Goal: Task Accomplishment & Management: Complete application form

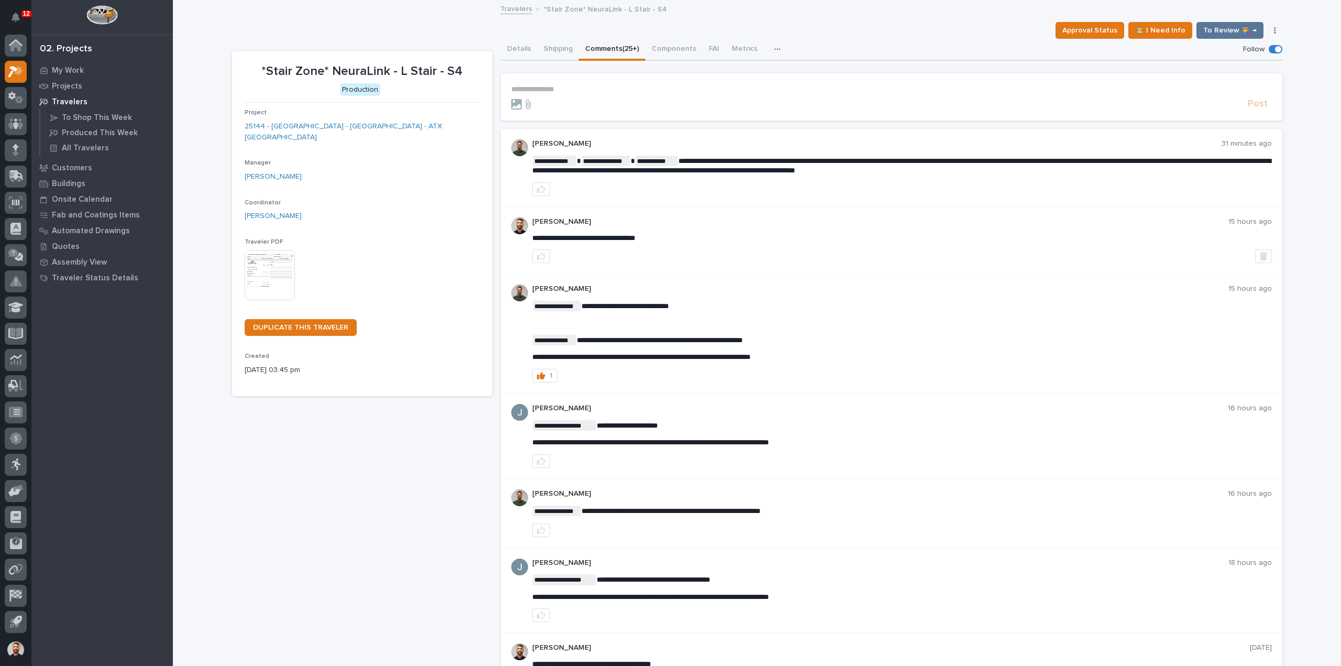
click at [559, 93] on div "**********" at bounding box center [891, 89] width 761 height 9
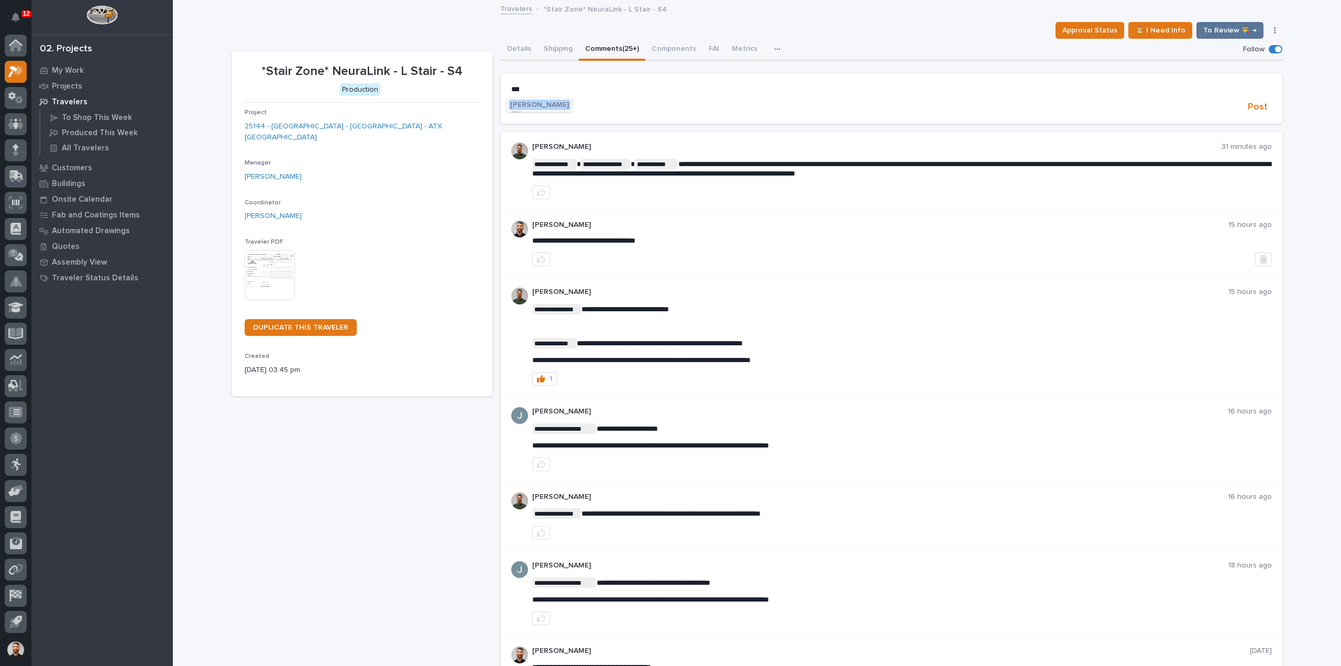
click at [545, 101] on span "[PERSON_NAME]" at bounding box center [539, 104] width 59 height 7
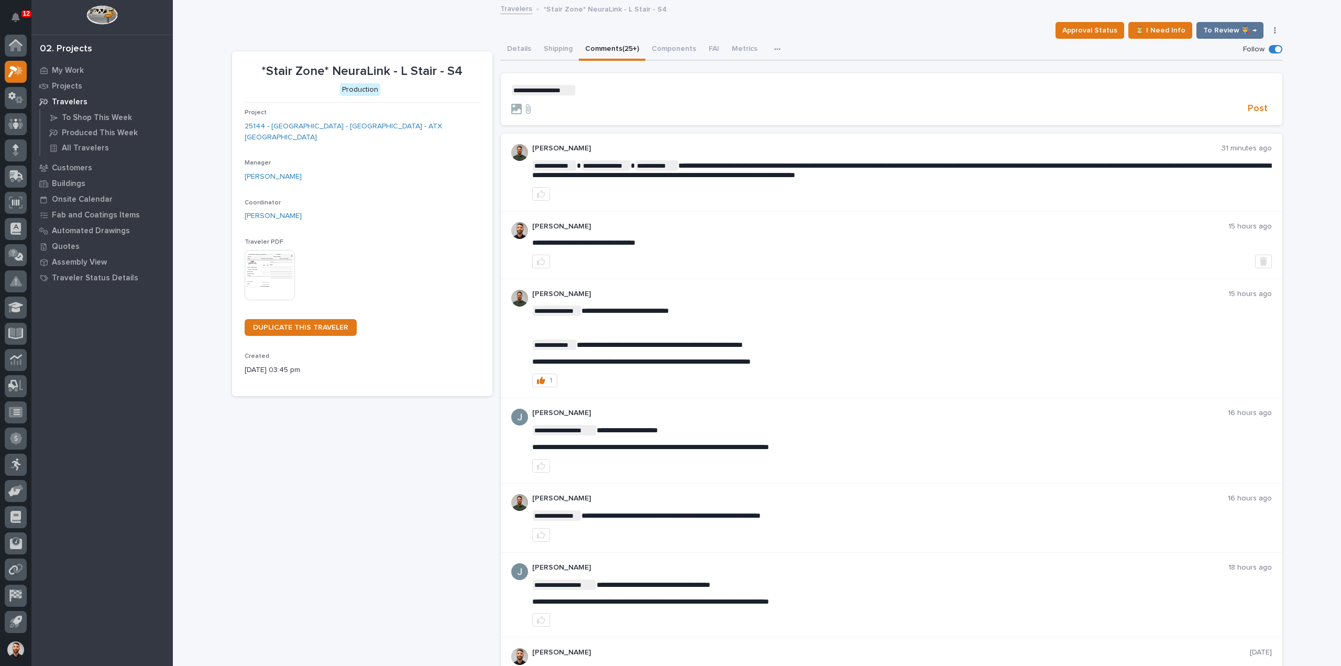
click at [616, 86] on p "**********" at bounding box center [891, 90] width 761 height 10
click at [576, 87] on span "**********" at bounding box center [633, 89] width 114 height 7
click at [595, 103] on span "Adam Yutzy" at bounding box center [606, 105] width 59 height 7
click at [680, 90] on span "**********" at bounding box center [680, 89] width 114 height 7
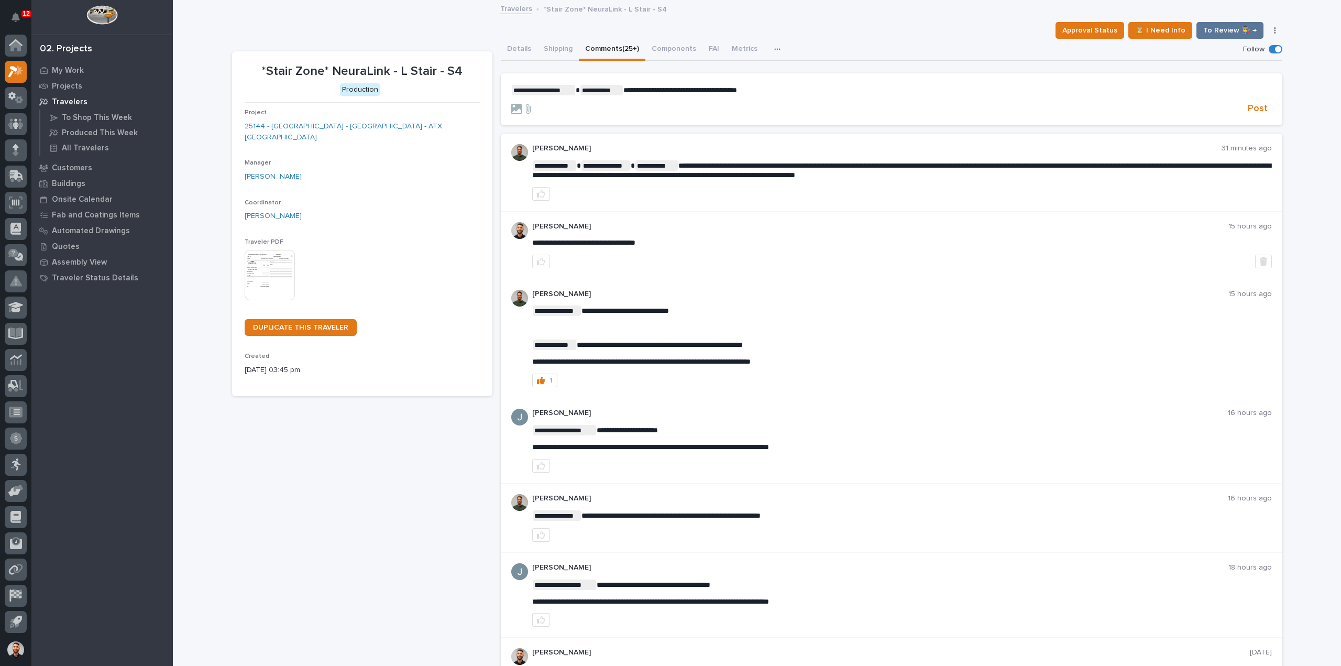
click at [730, 93] on span "**********" at bounding box center [680, 89] width 114 height 7
drag, startPoint x: 773, startPoint y: 90, endPoint x: 679, endPoint y: 90, distance: 94.3
click at [679, 90] on p "**********" at bounding box center [891, 90] width 761 height 10
click at [1254, 108] on span "Post" at bounding box center [1258, 109] width 20 height 12
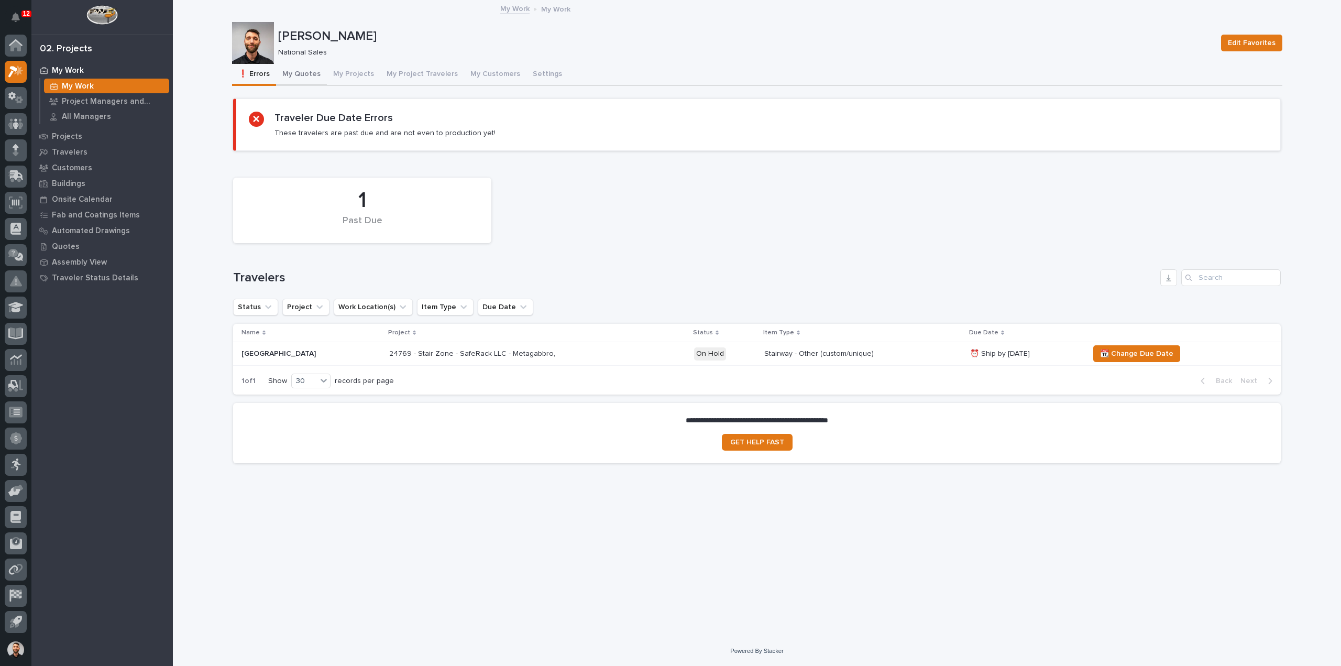
click at [314, 71] on button "My Quotes" at bounding box center [301, 75] width 51 height 22
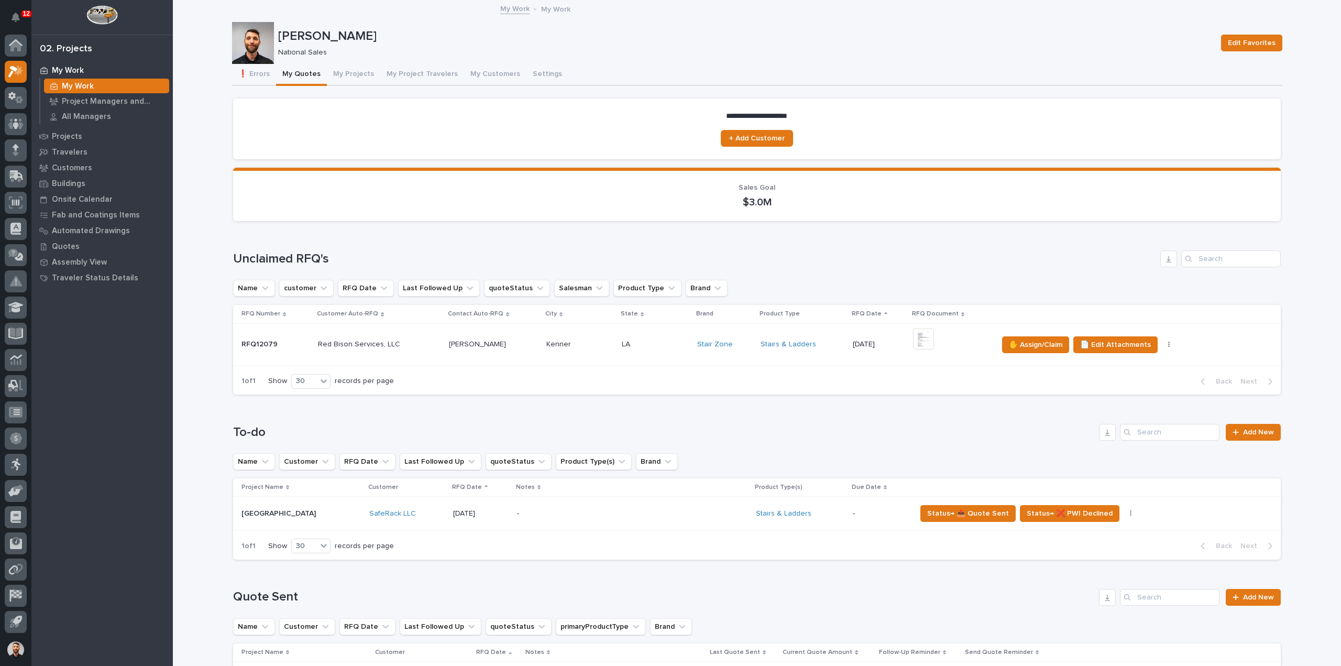
scroll to position [210, 0]
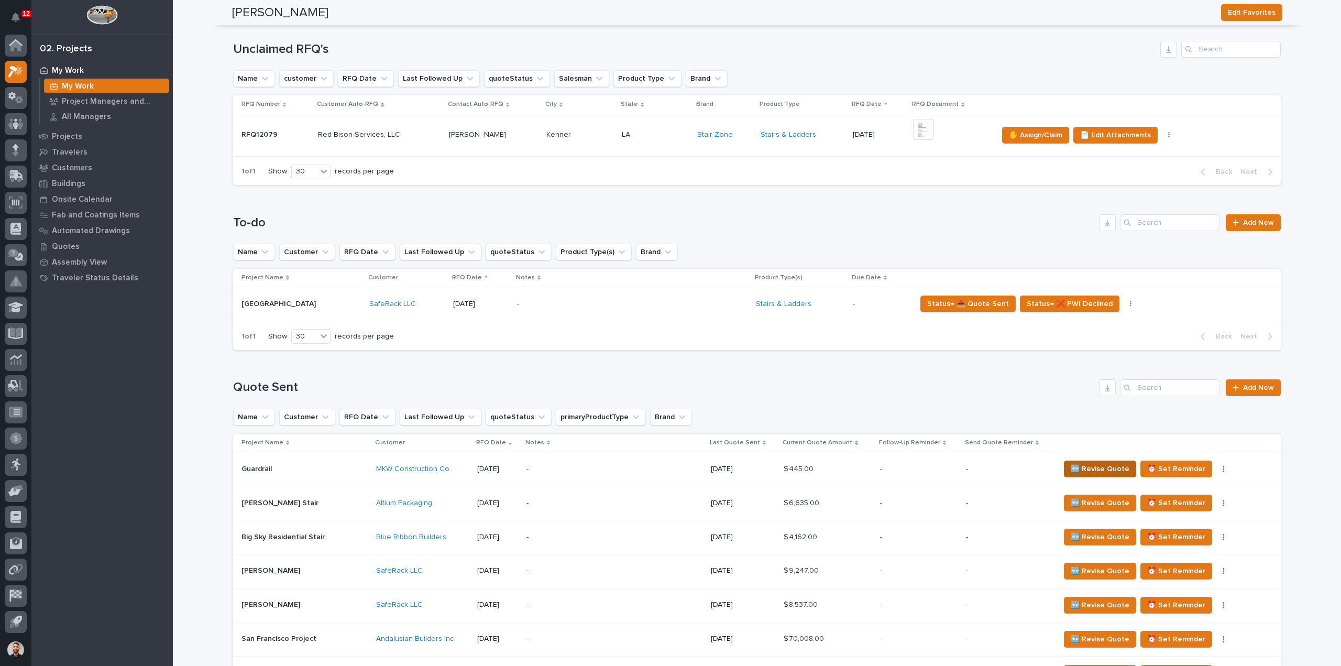
click at [898, 472] on p "-" at bounding box center [919, 469] width 78 height 9
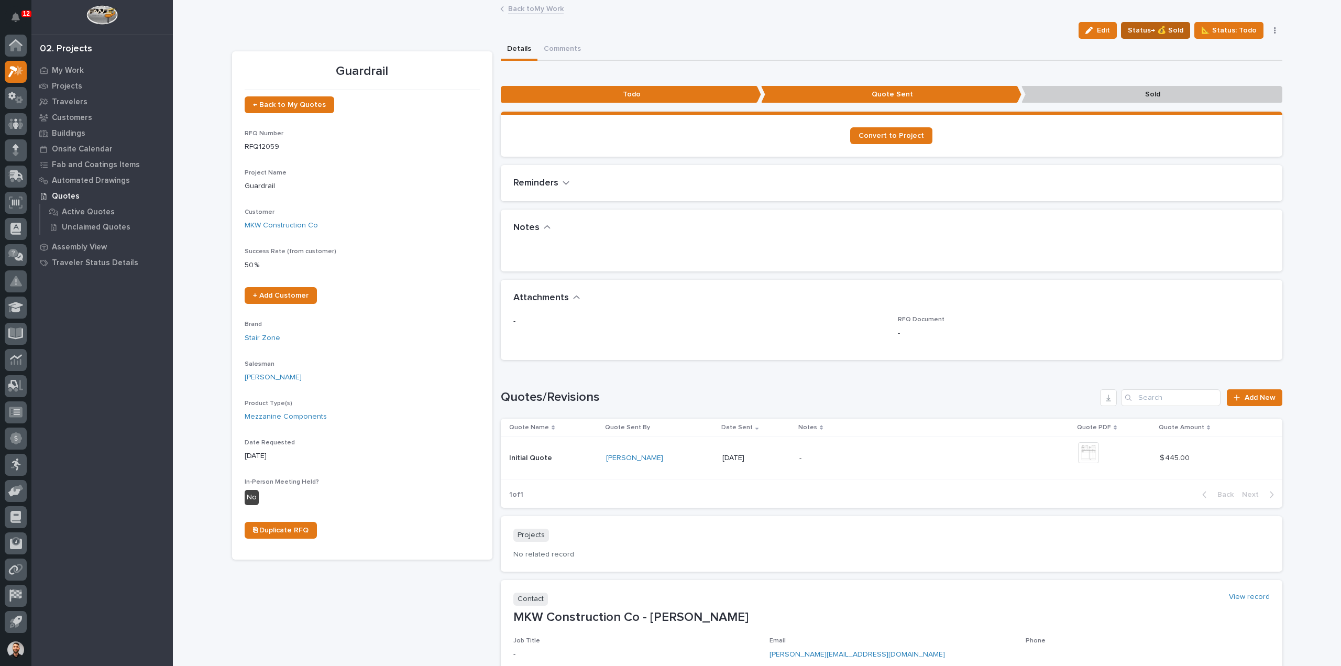
click at [1171, 34] on span "Status→ 💰 Sold" at bounding box center [1156, 30] width 56 height 13
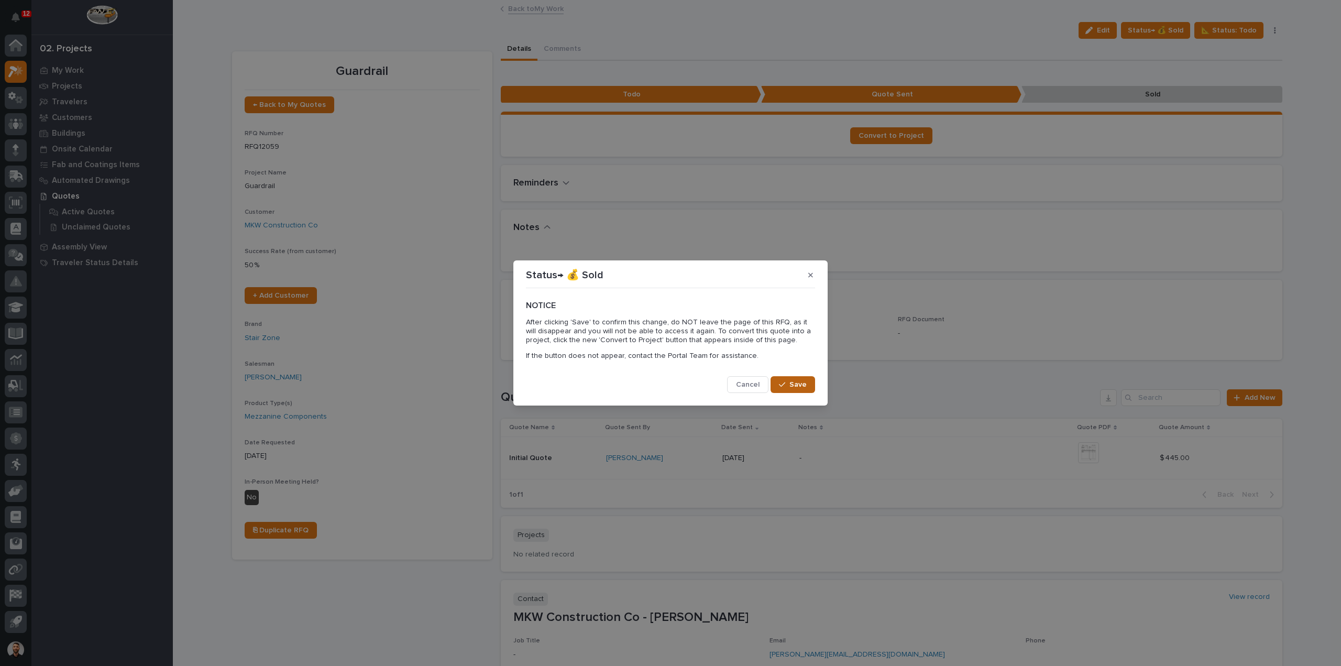
click at [812, 389] on button "Save" at bounding box center [793, 384] width 45 height 17
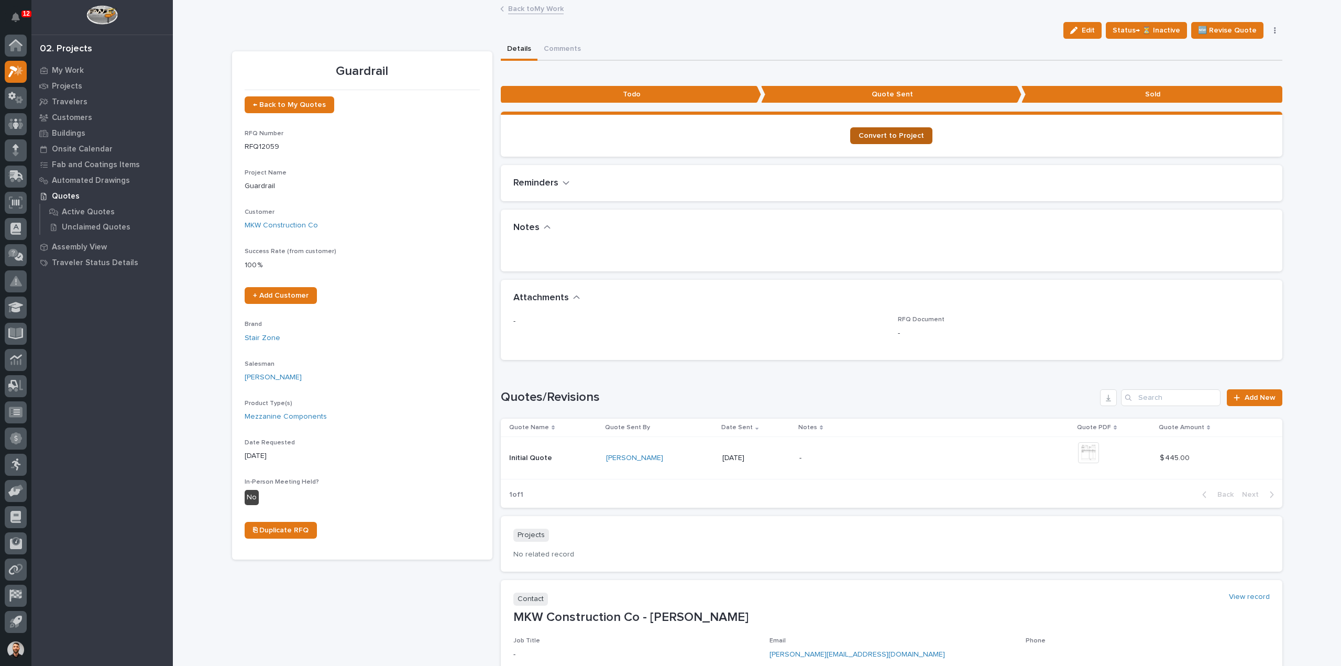
click at [882, 137] on span "Convert to Project" at bounding box center [891, 135] width 65 height 7
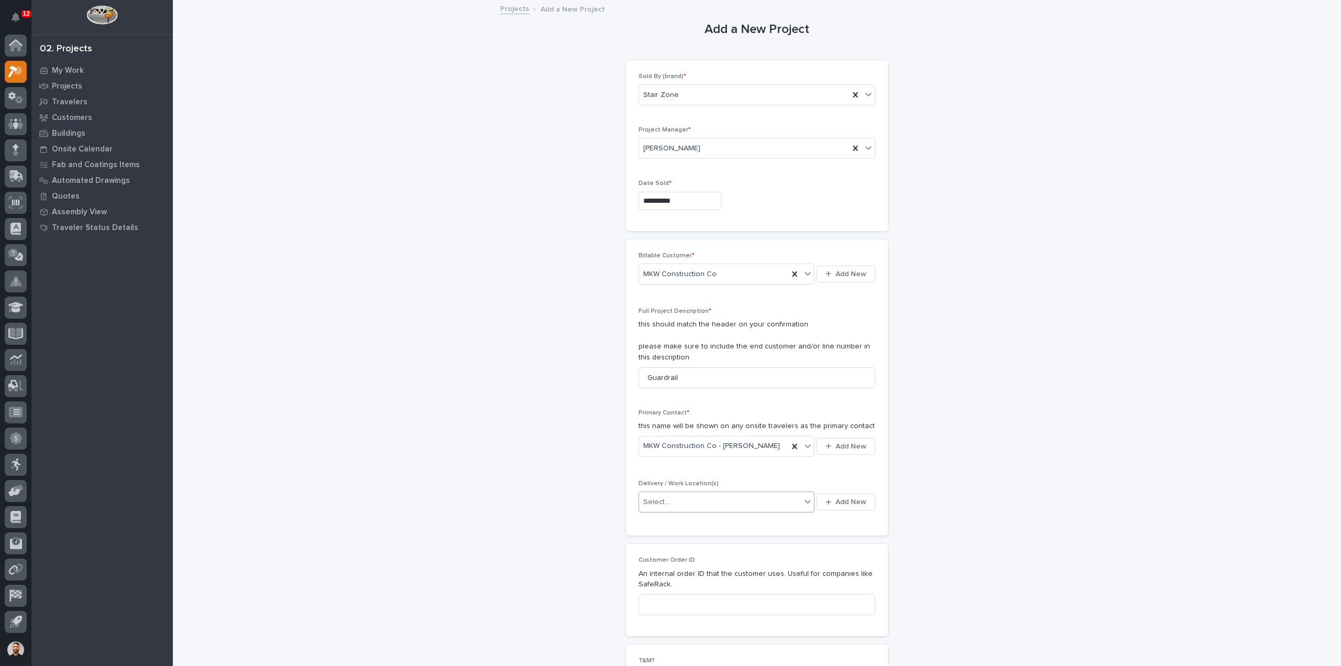
click at [712, 498] on div "Select..." at bounding box center [720, 501] width 162 height 17
type input "***"
click at [698, 515] on div "MKW Construction Co" at bounding box center [723, 520] width 176 height 18
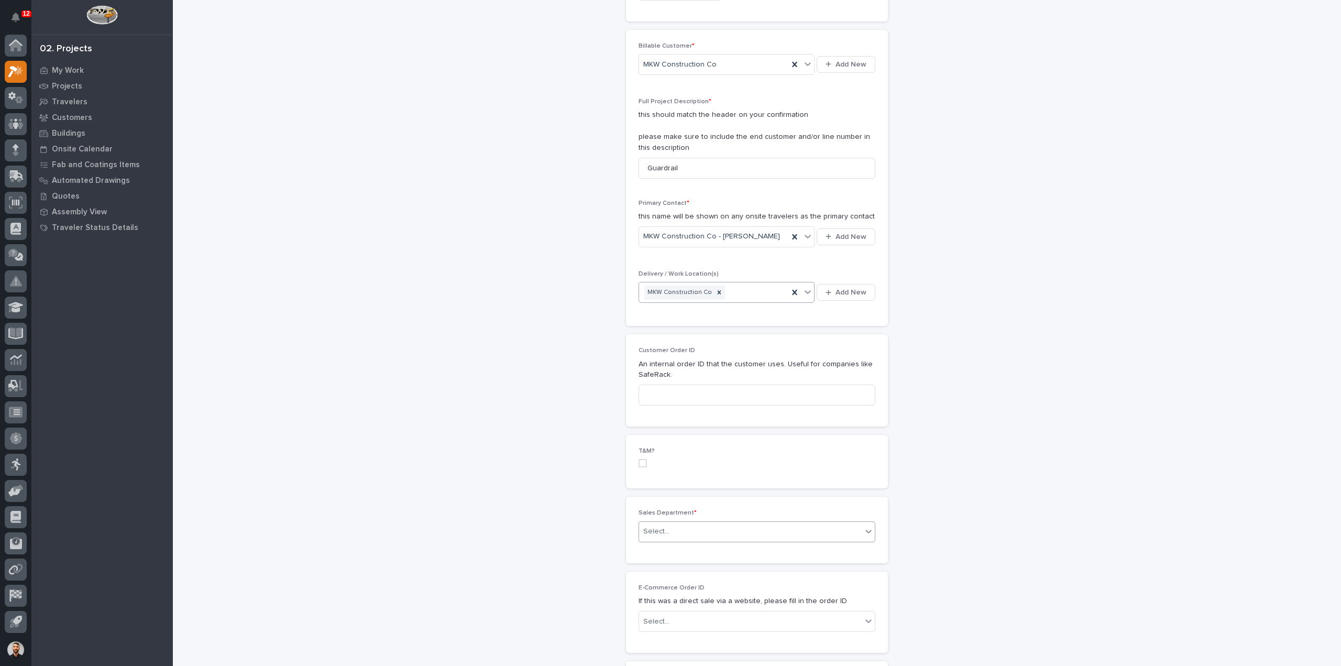
click at [679, 527] on div "Select..." at bounding box center [750, 531] width 223 height 17
click at [678, 546] on span "National Sales" at bounding box center [665, 549] width 53 height 12
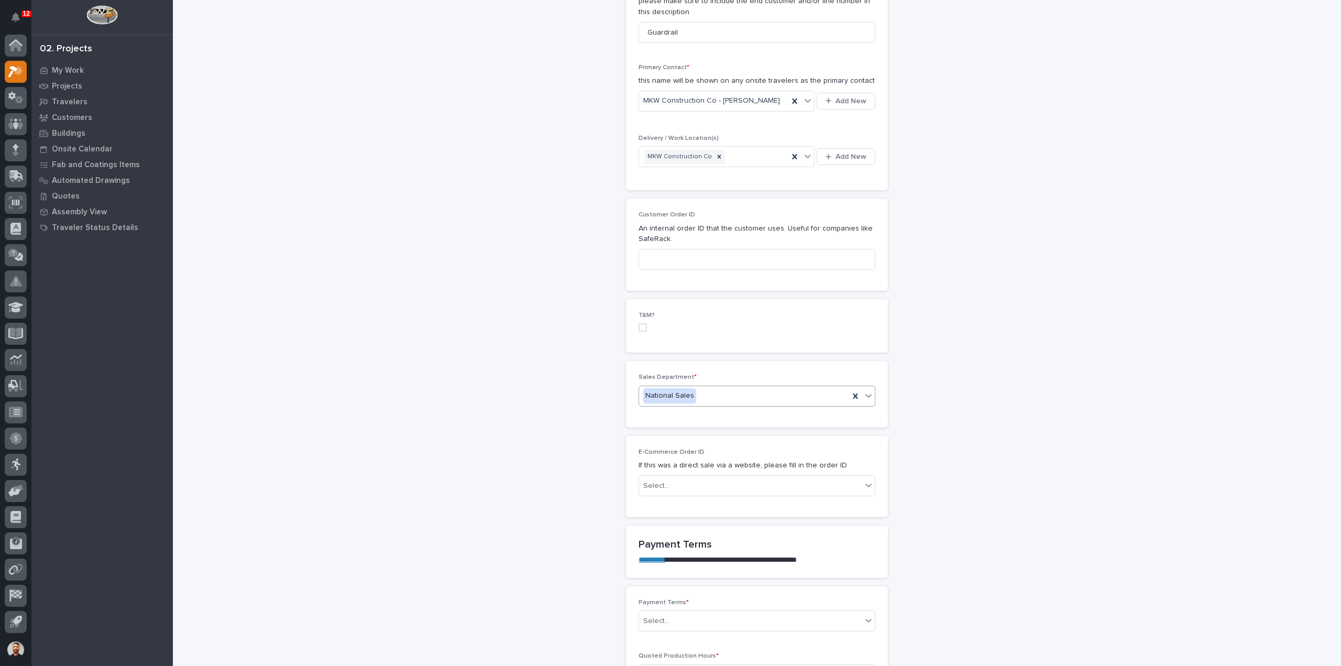
scroll to position [367, 0]
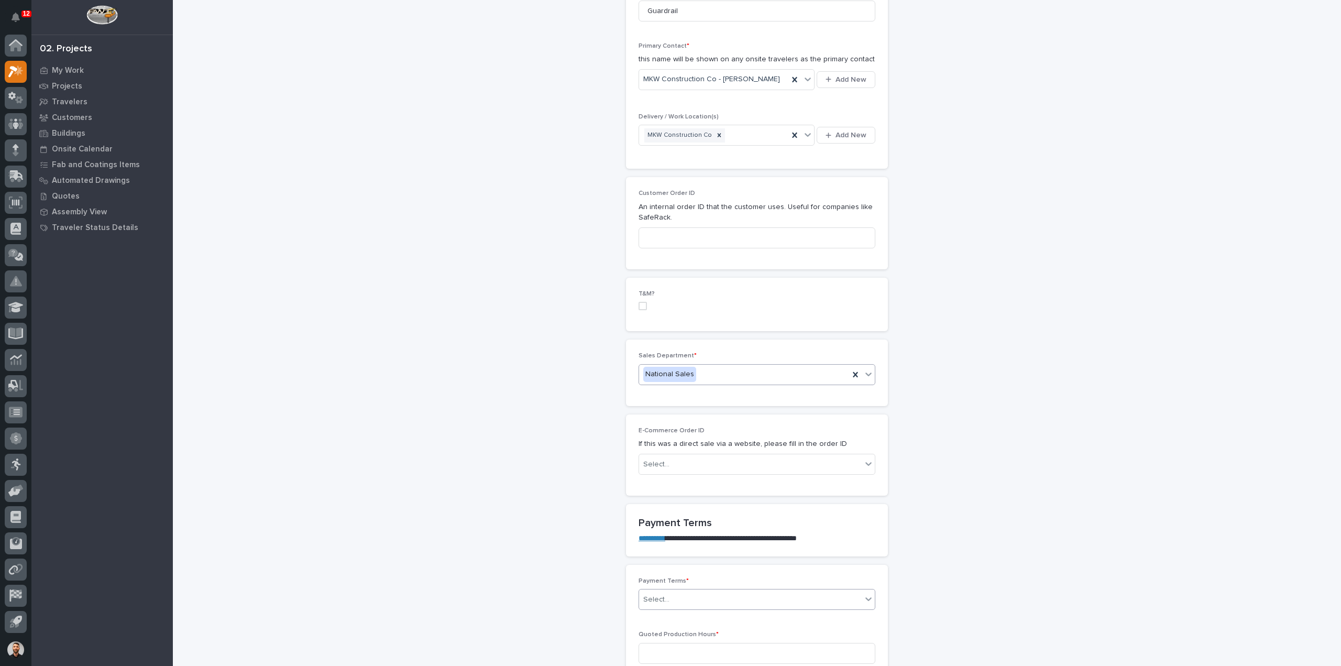
click at [669, 595] on div "Select..." at bounding box center [750, 599] width 223 height 17
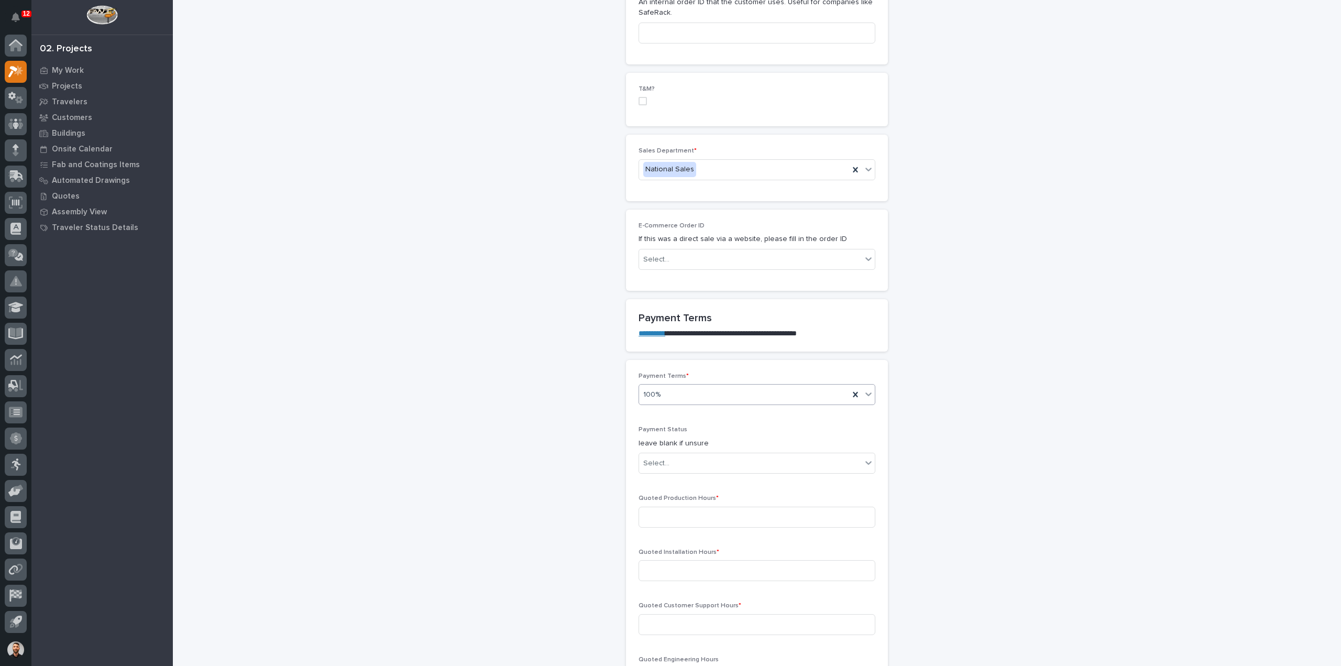
scroll to position [576, 0]
click at [695, 454] on div "Select..." at bounding box center [750, 458] width 223 height 17
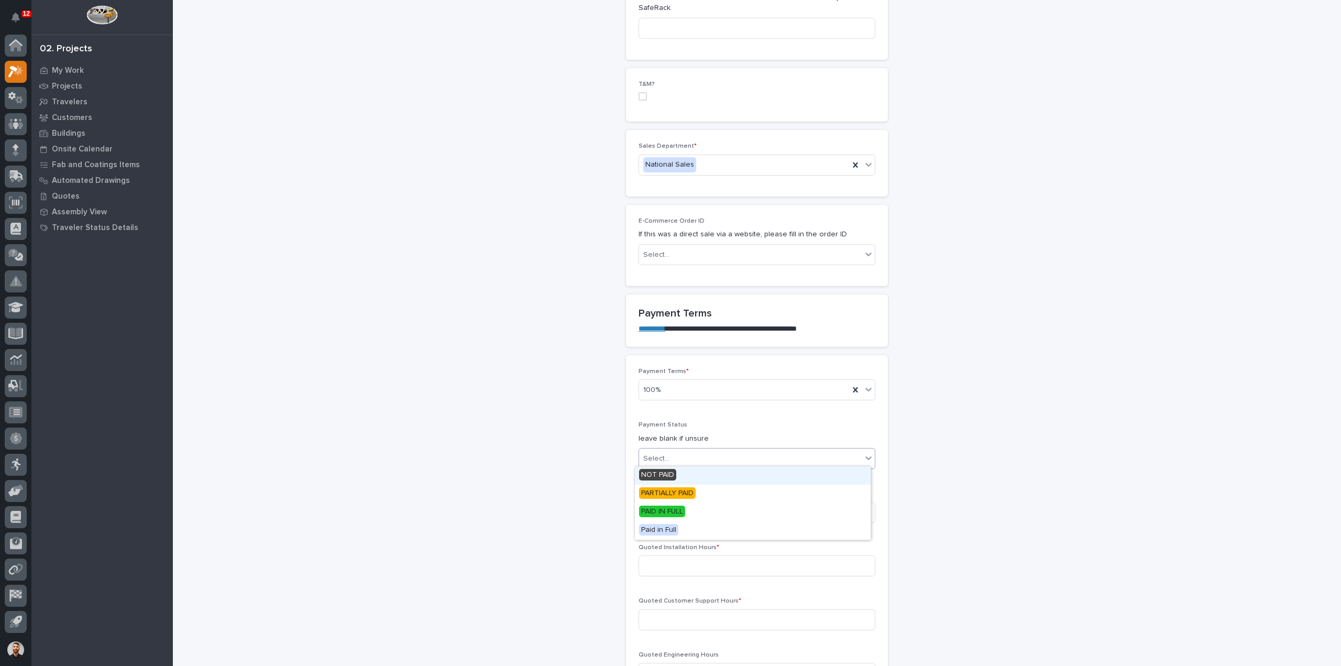
click at [690, 471] on div "NOT PAID" at bounding box center [753, 475] width 236 height 18
click at [718, 509] on input at bounding box center [757, 512] width 237 height 21
click at [661, 507] on input at bounding box center [757, 512] width 237 height 21
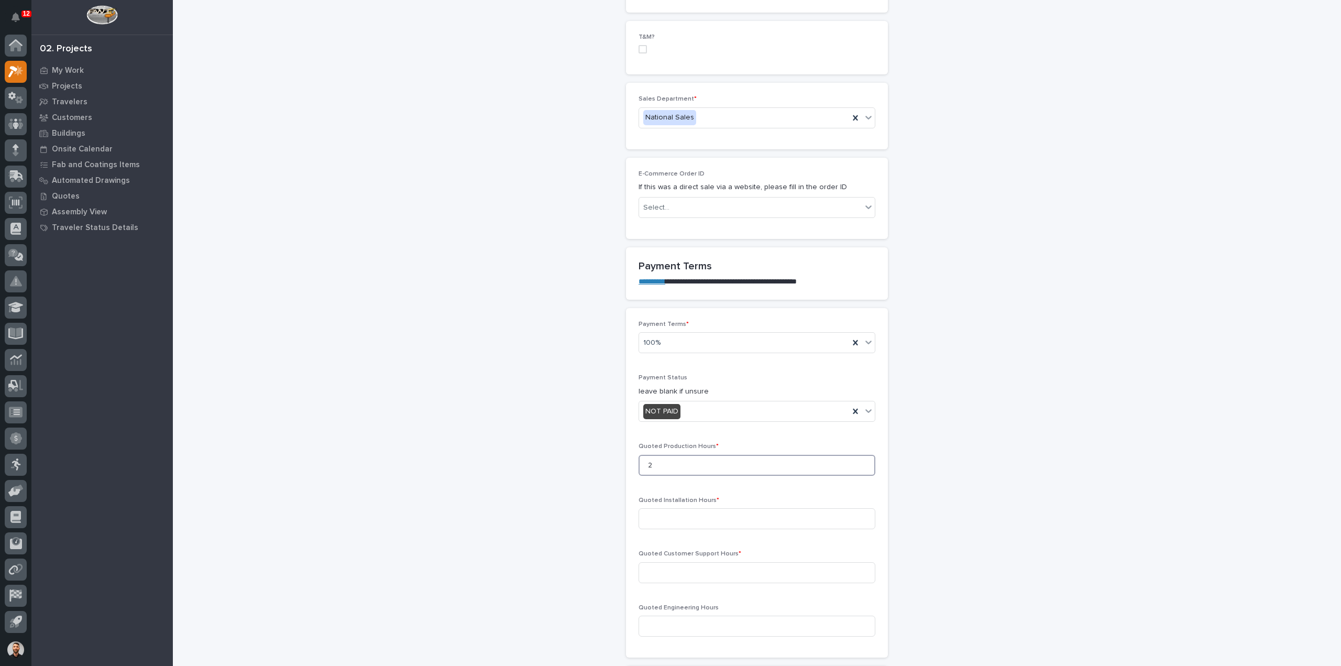
scroll to position [681, 0]
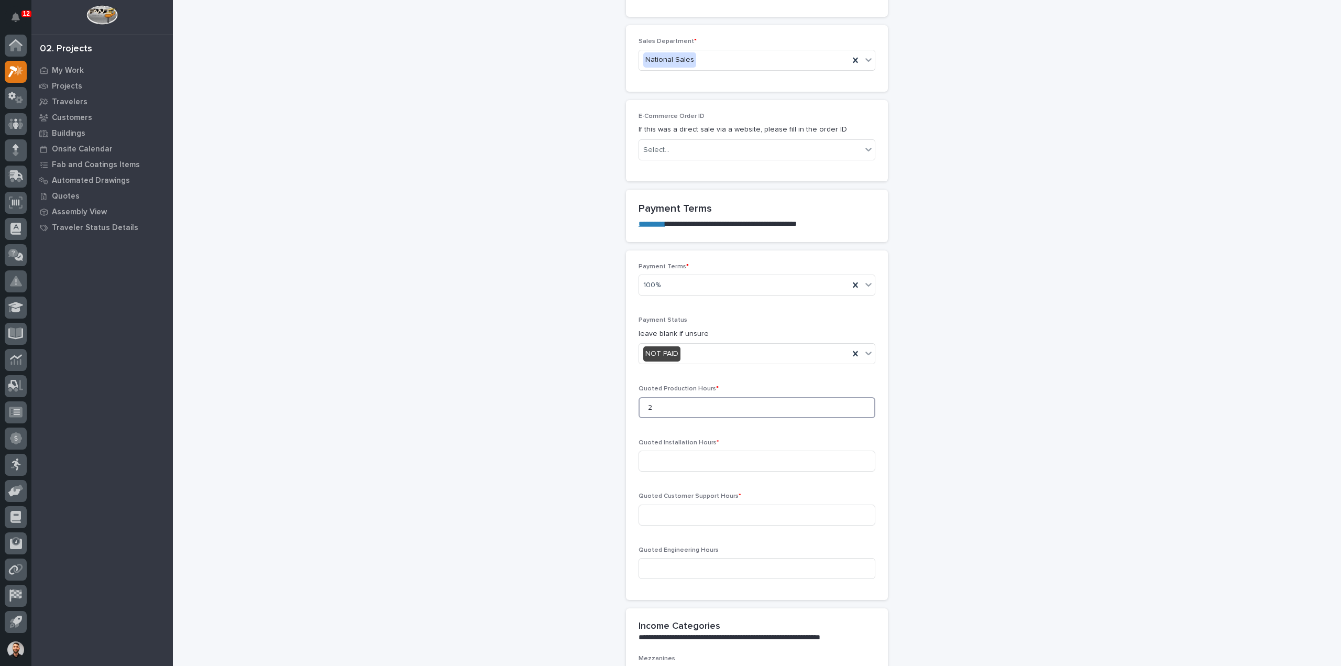
type input "2"
click at [727, 446] on div "Quoted Installation Hours *" at bounding box center [757, 459] width 237 height 41
click at [733, 457] on input at bounding box center [757, 460] width 237 height 21
type input "0"
click at [683, 509] on input at bounding box center [757, 514] width 237 height 21
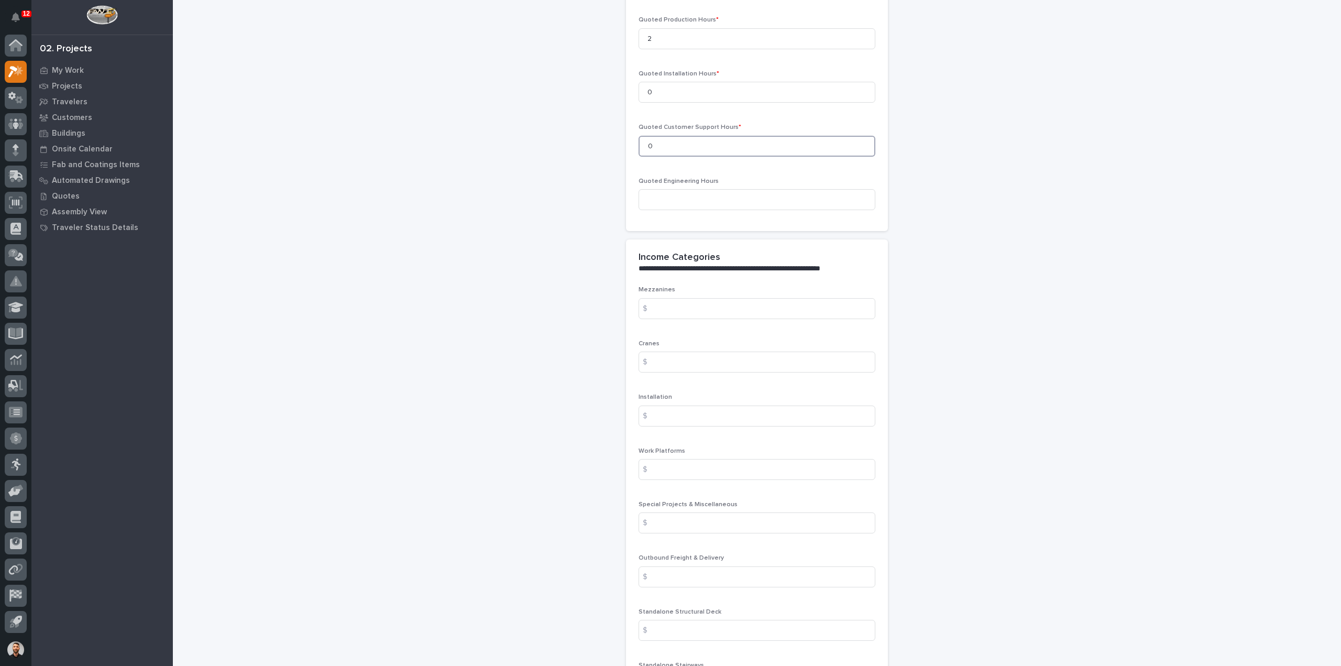
scroll to position [1100, 0]
type input "0"
click at [692, 516] on input at bounding box center [757, 526] width 237 height 21
type input "200"
click at [694, 575] on input at bounding box center [757, 579] width 237 height 21
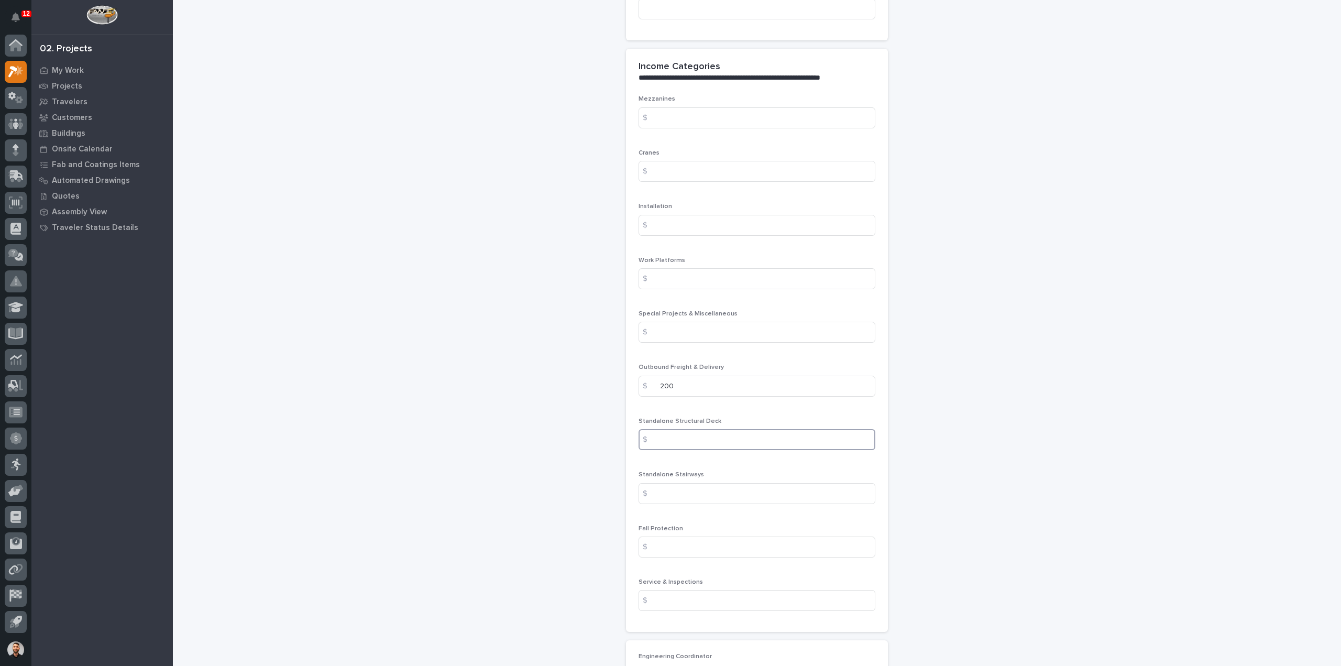
scroll to position [1257, 0]
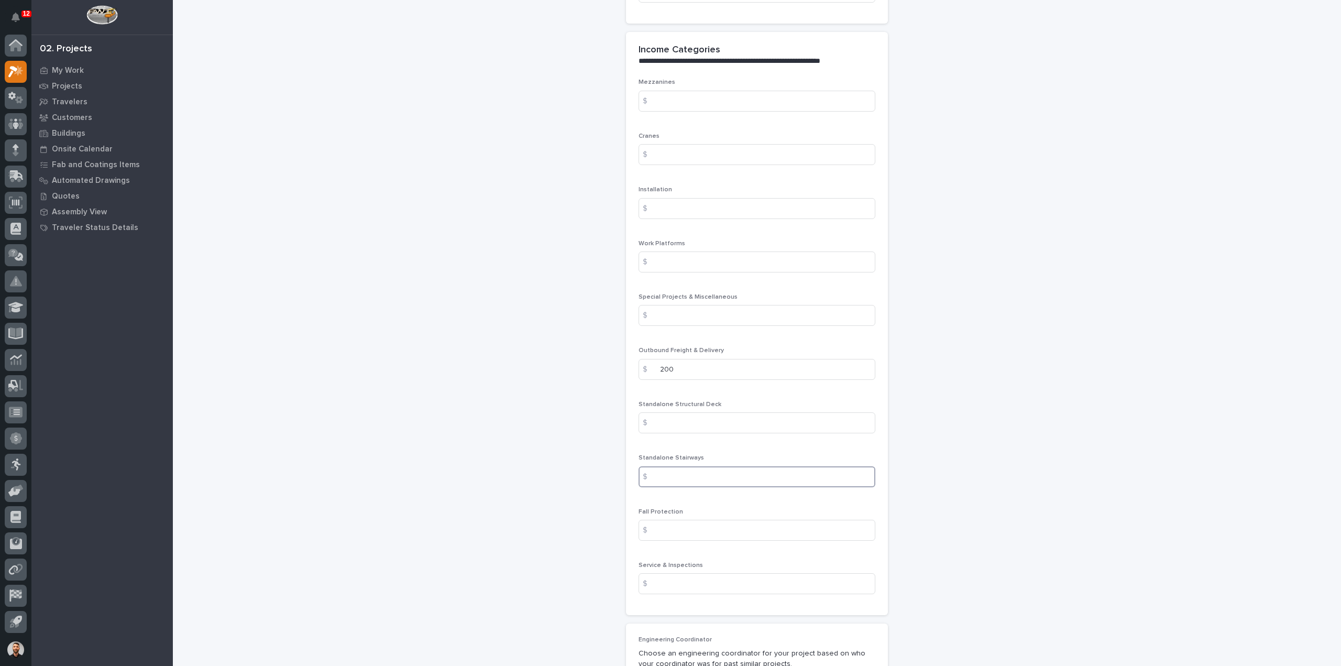
click at [685, 476] on input at bounding box center [757, 476] width 237 height 21
drag, startPoint x: 685, startPoint y: 474, endPoint x: 441, endPoint y: 474, distance: 244.6
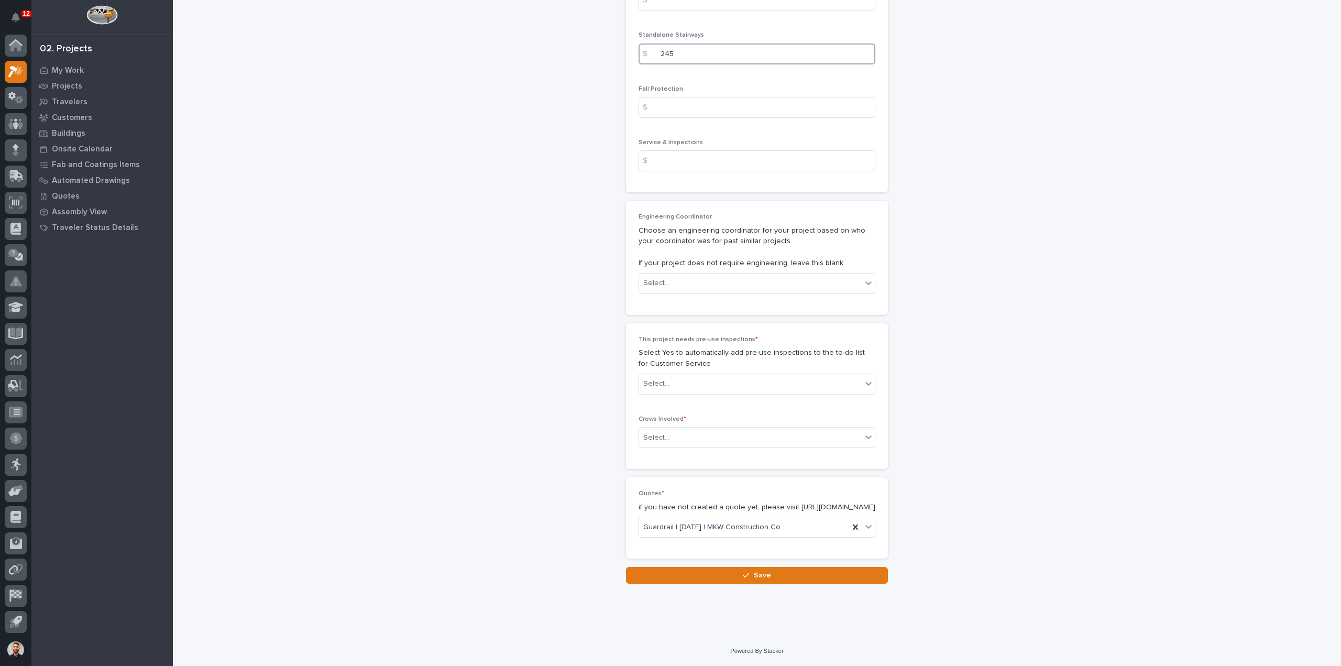
scroll to position [1686, 0]
type input "245"
click at [674, 373] on div "Select..." at bounding box center [757, 383] width 237 height 21
click at [684, 429] on div "Select..." at bounding box center [750, 437] width 223 height 17
click at [679, 448] on div "Production" at bounding box center [753, 447] width 236 height 18
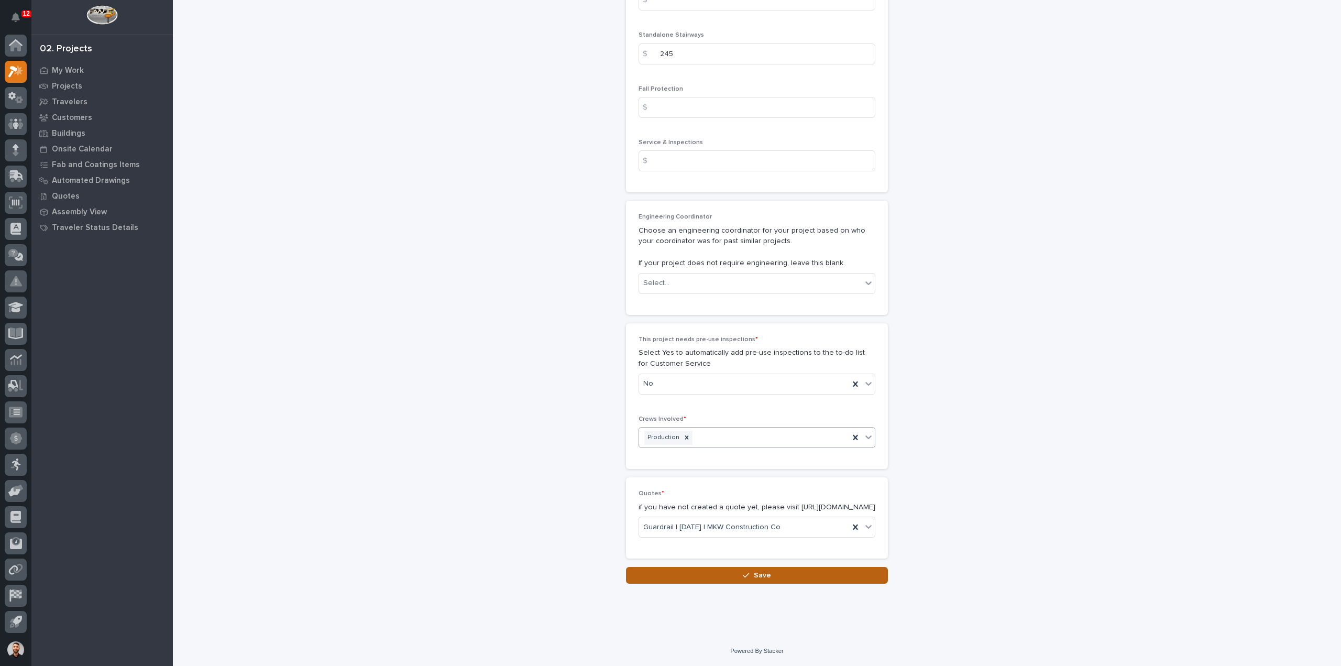
click at [716, 580] on button "Save" at bounding box center [757, 575] width 262 height 17
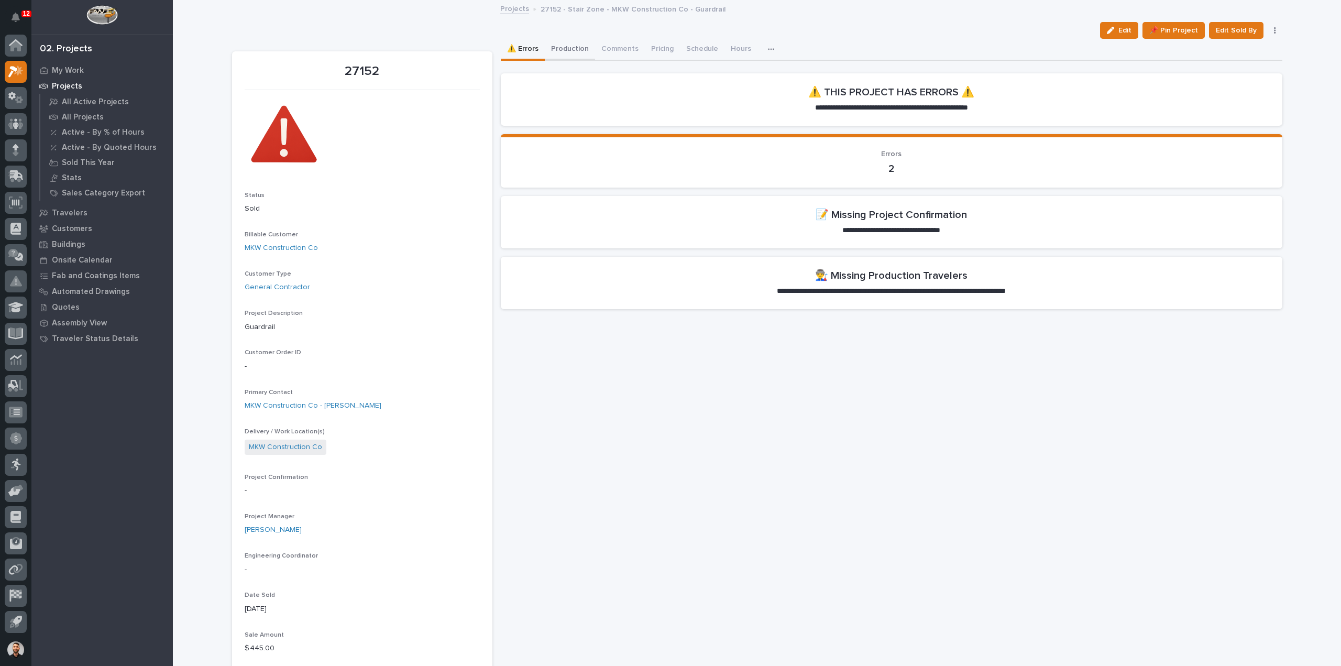
click at [552, 46] on button "Production" at bounding box center [570, 50] width 50 height 22
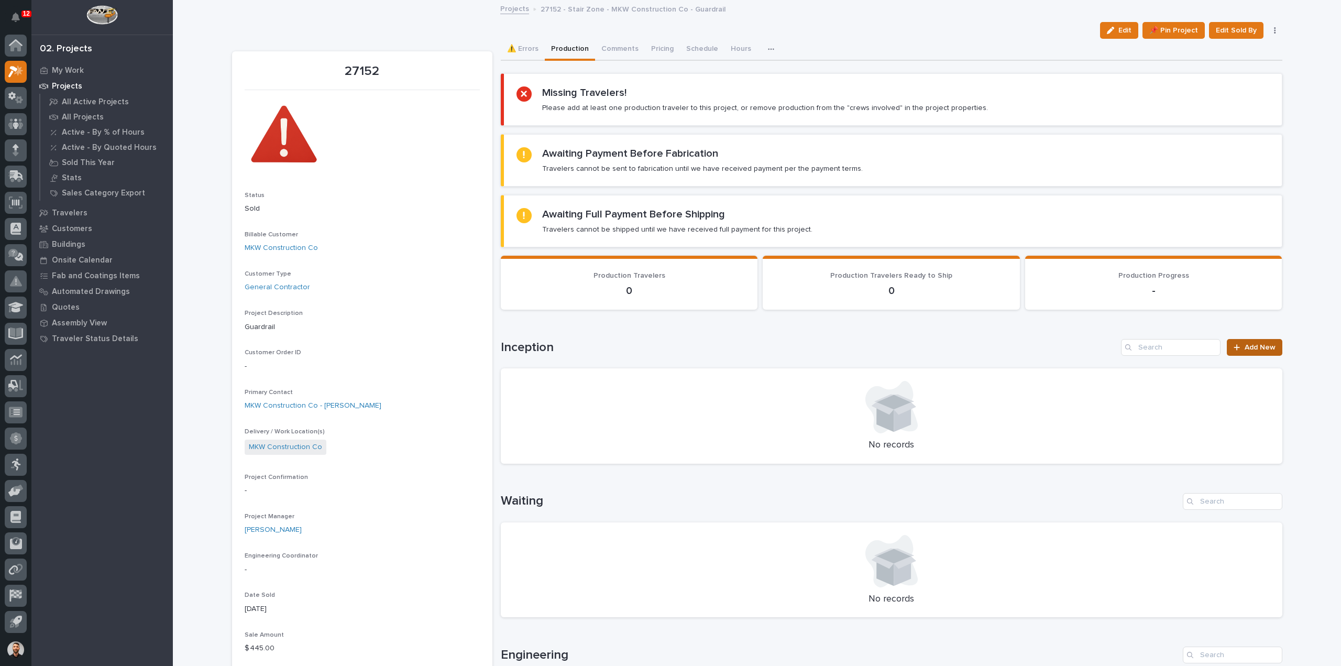
click at [1264, 348] on span "Add New" at bounding box center [1260, 347] width 31 height 7
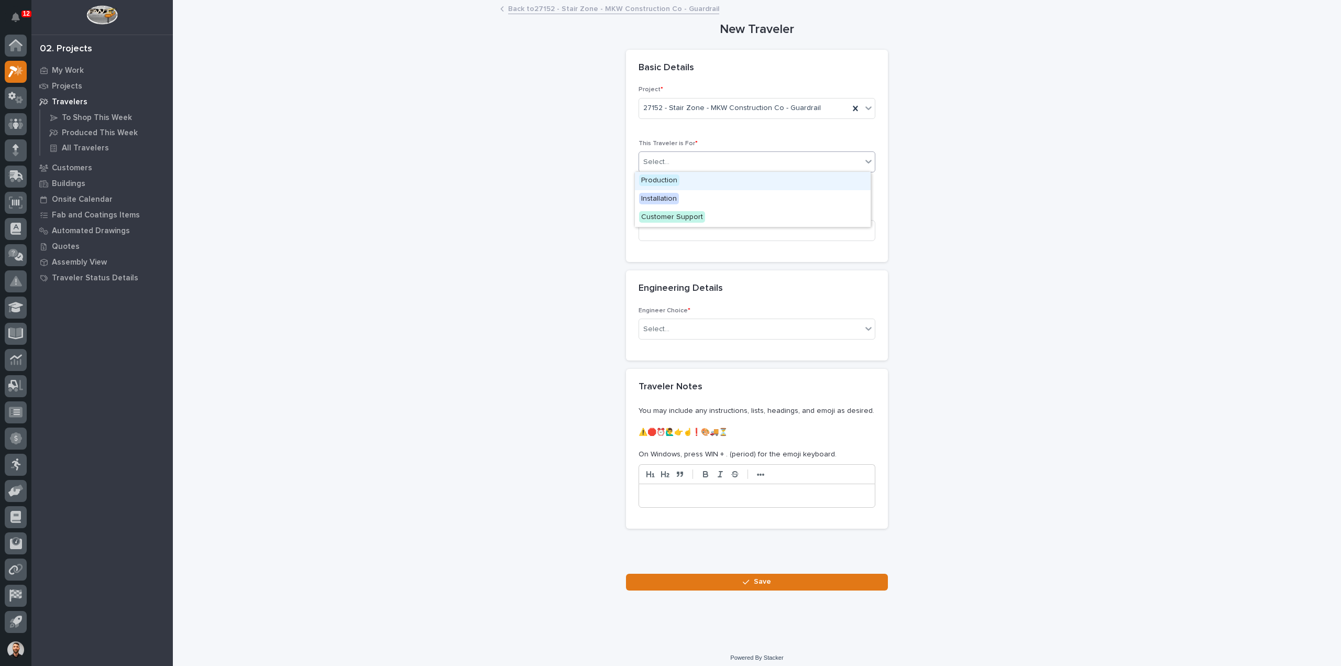
click at [731, 169] on div "Select..." at bounding box center [750, 161] width 223 height 17
click at [663, 181] on span "Production" at bounding box center [659, 180] width 40 height 12
click at [668, 229] on input at bounding box center [757, 230] width 237 height 21
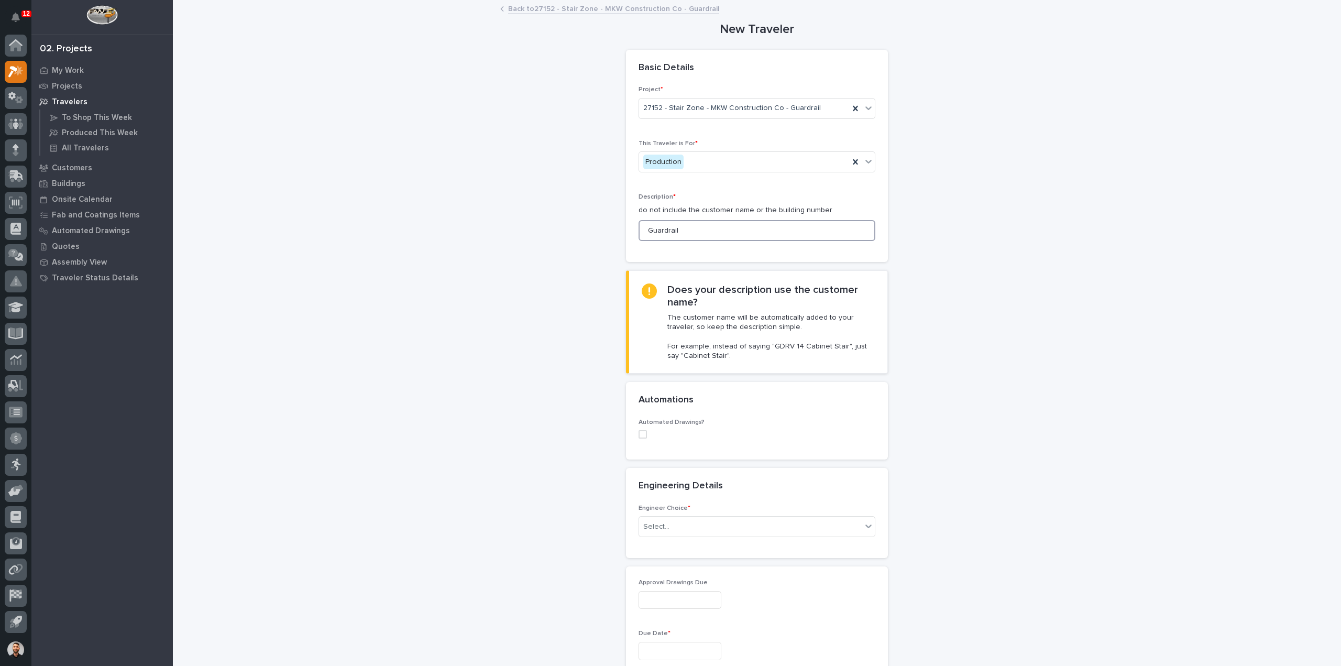
type input "Guardrail"
click at [635, 432] on div "Automated Drawings?" at bounding box center [757, 439] width 262 height 41
click at [641, 435] on span at bounding box center [643, 434] width 8 height 8
click at [695, 495] on div "Select..." at bounding box center [750, 502] width 223 height 17
type input "*****"
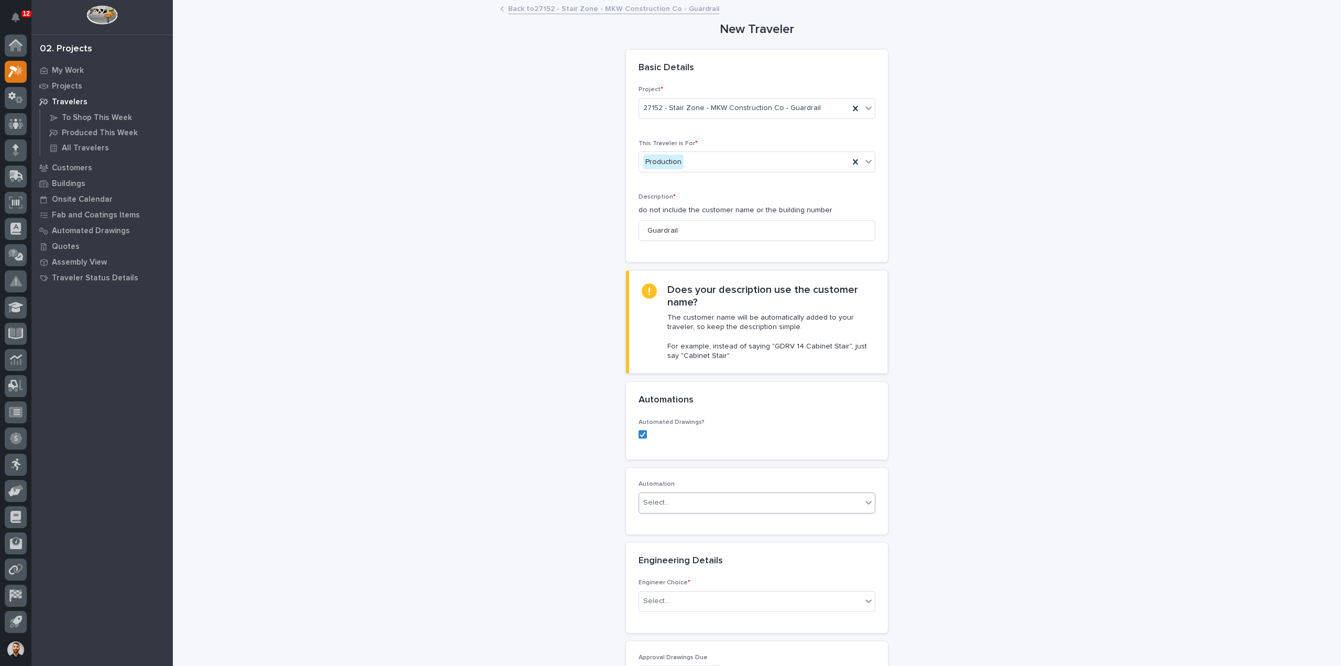
click at [682, 501] on div "Select..." at bounding box center [750, 502] width 223 height 17
type input "*****"
click at [684, 525] on div "MZGR #41228" at bounding box center [753, 521] width 236 height 18
click at [662, 596] on div "Select..." at bounding box center [656, 601] width 26 height 11
click at [683, 652] on div "I know who will draw this" at bounding box center [753, 656] width 236 height 18
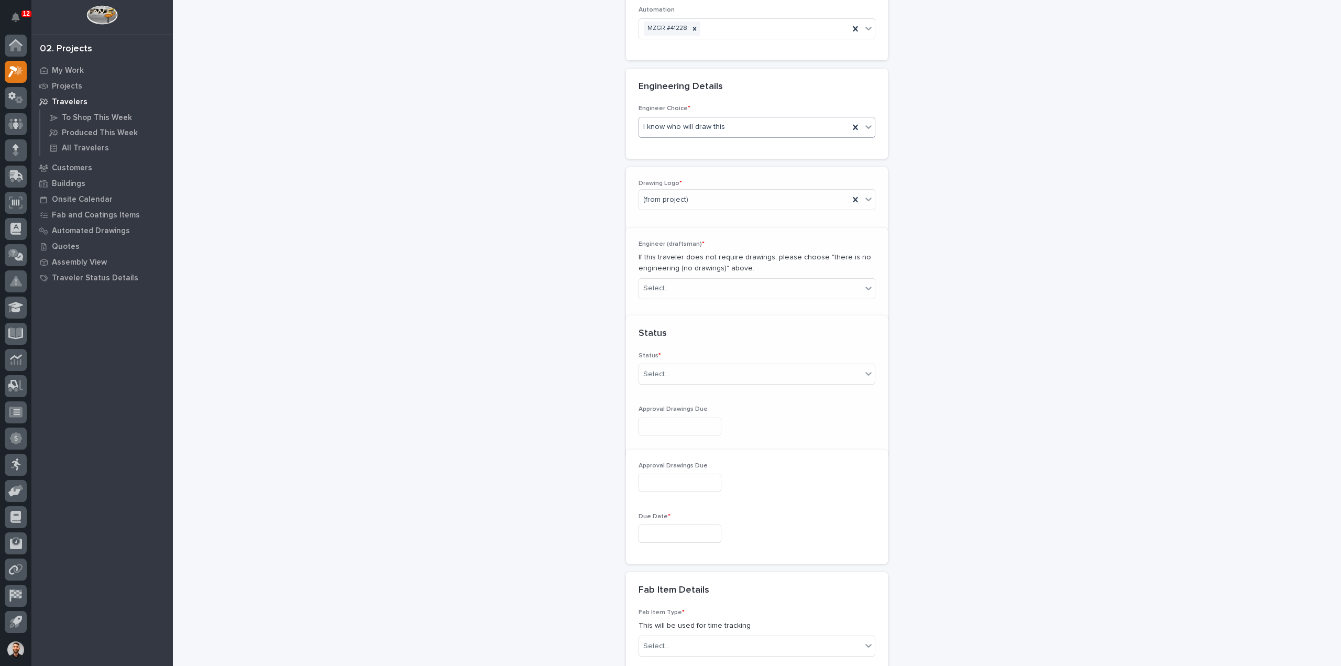
scroll to position [474, 0]
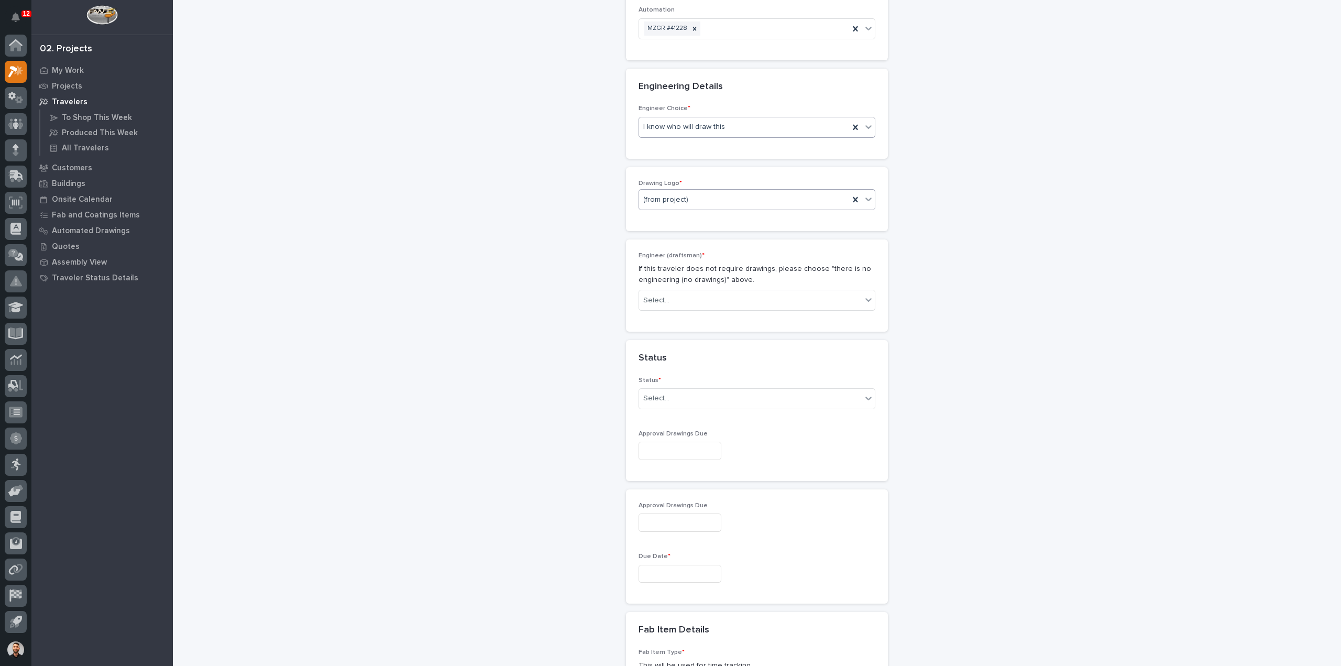
click at [717, 200] on div "(from project)" at bounding box center [744, 199] width 210 height 17
click at [676, 290] on div "Stair Zone" at bounding box center [753, 290] width 236 height 18
click at [680, 297] on div "Select..." at bounding box center [750, 300] width 223 height 17
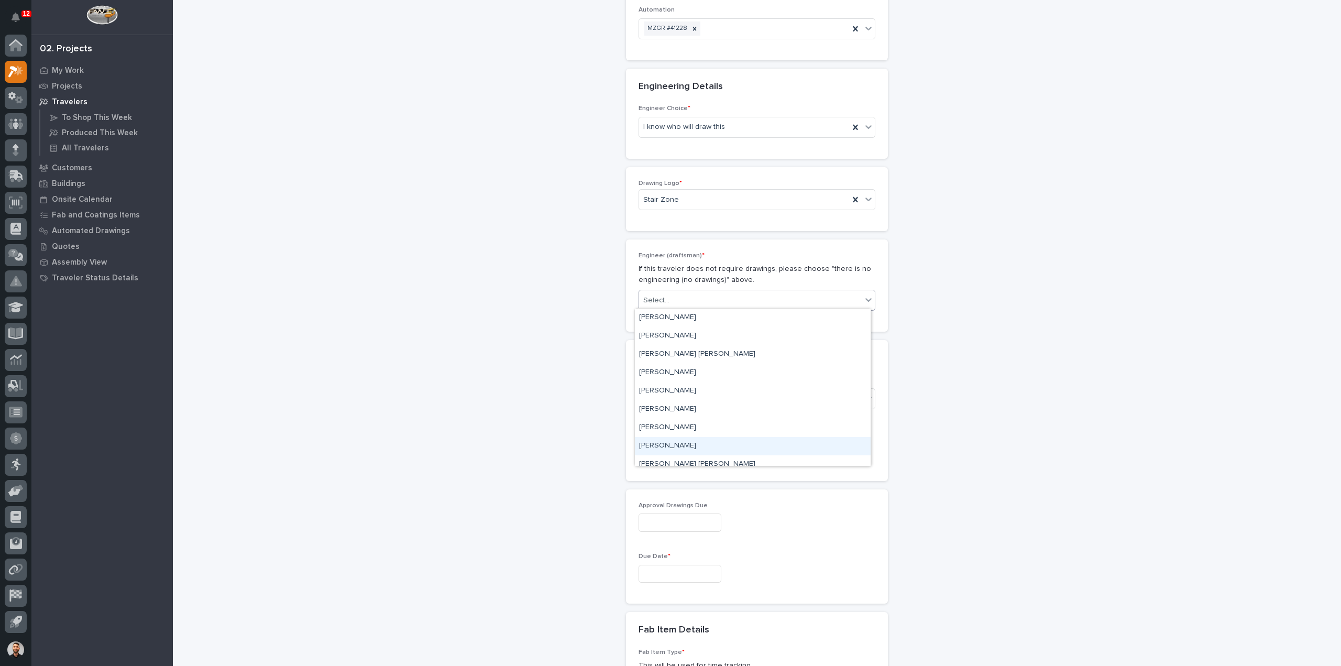
click at [682, 439] on div "[PERSON_NAME]" at bounding box center [753, 446] width 236 height 18
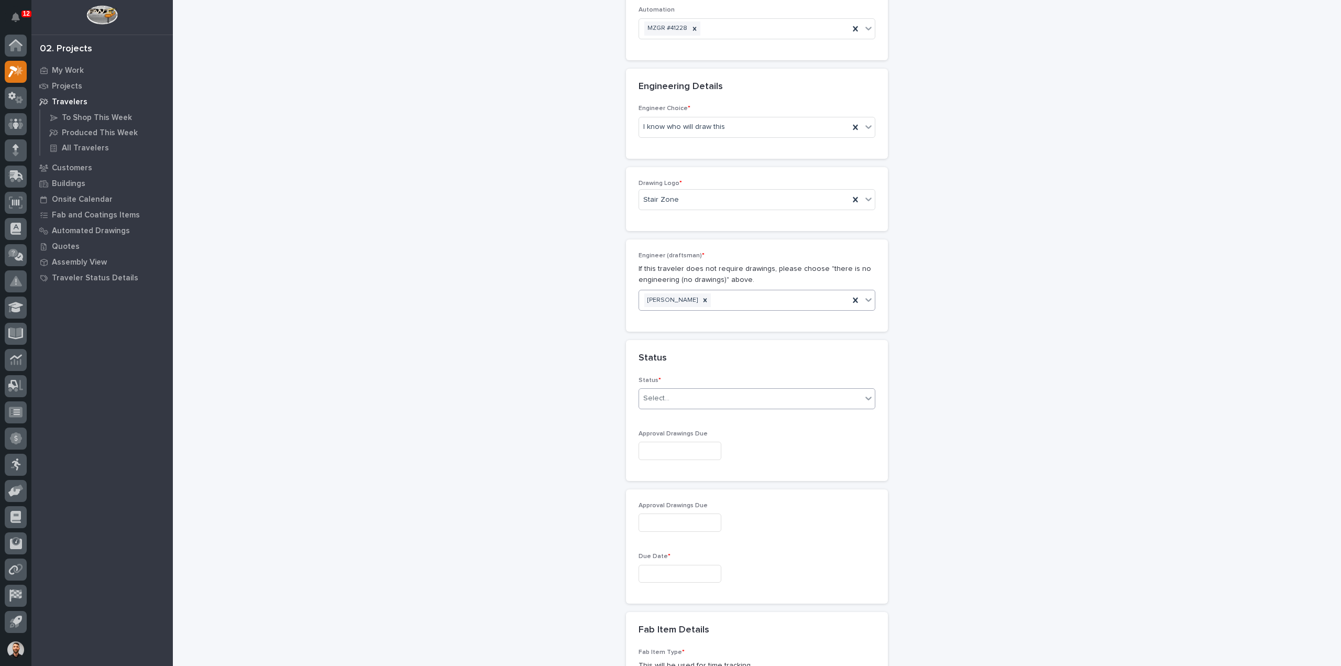
click at [669, 397] on div "Select..." at bounding box center [750, 398] width 223 height 17
click at [670, 415] on div "Sold (no traveler printed)" at bounding box center [753, 415] width 236 height 18
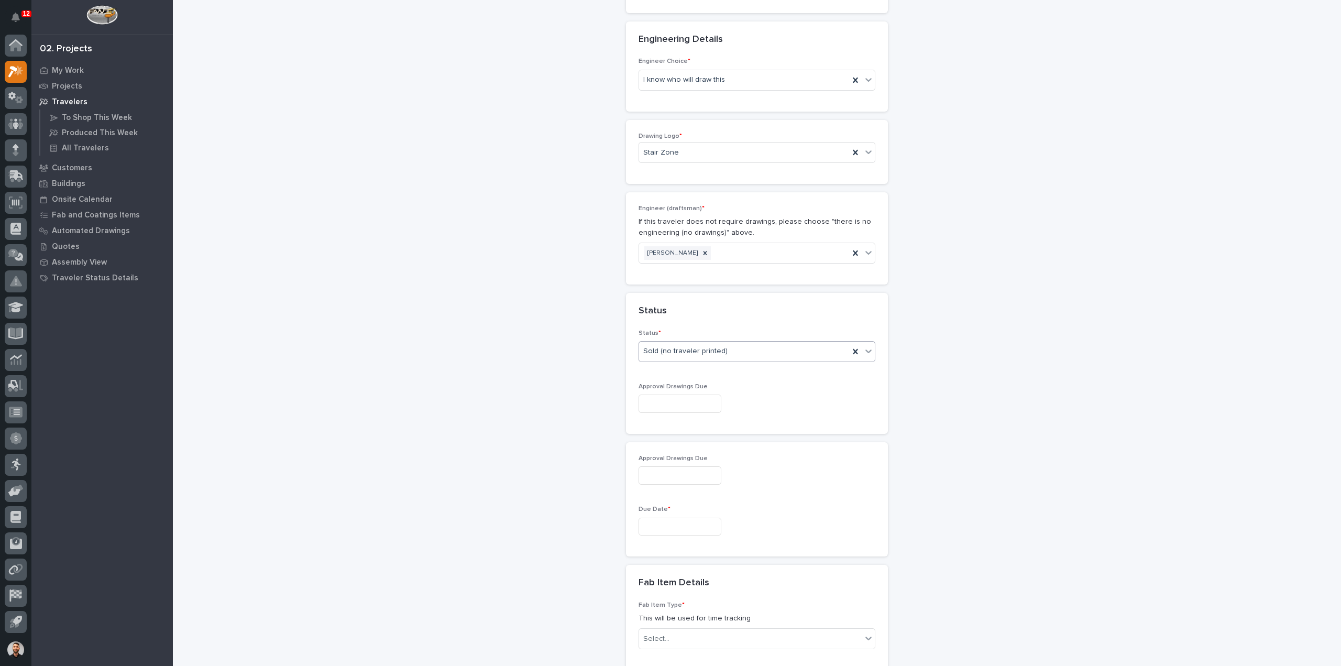
scroll to position [579, 0]
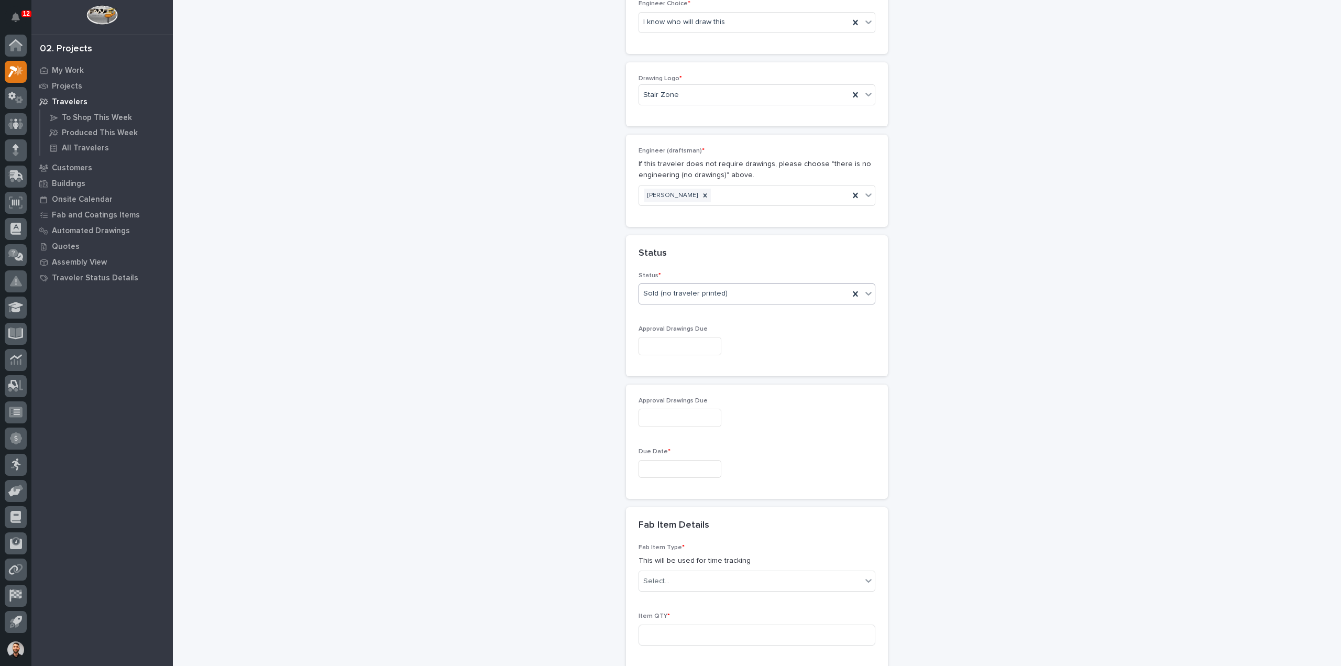
click at [675, 460] on input "text" at bounding box center [680, 469] width 83 height 18
click at [708, 409] on div "3" at bounding box center [707, 413] width 14 height 14
type input "**********"
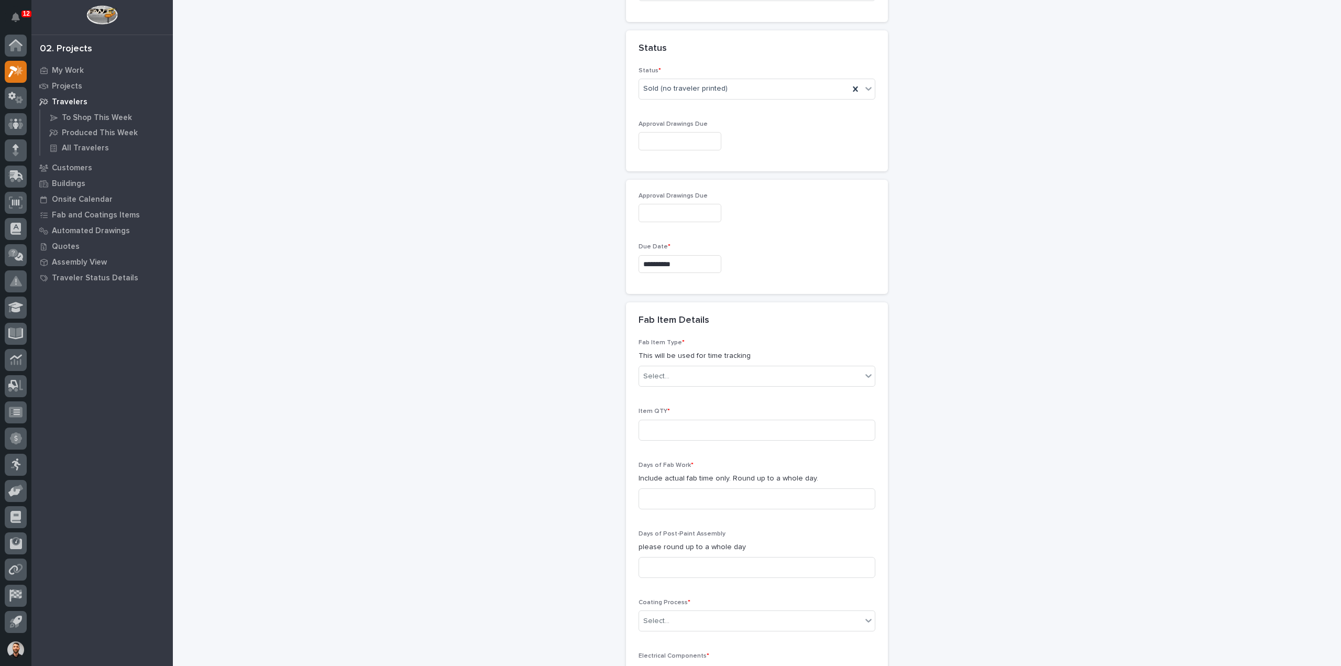
scroll to position [788, 0]
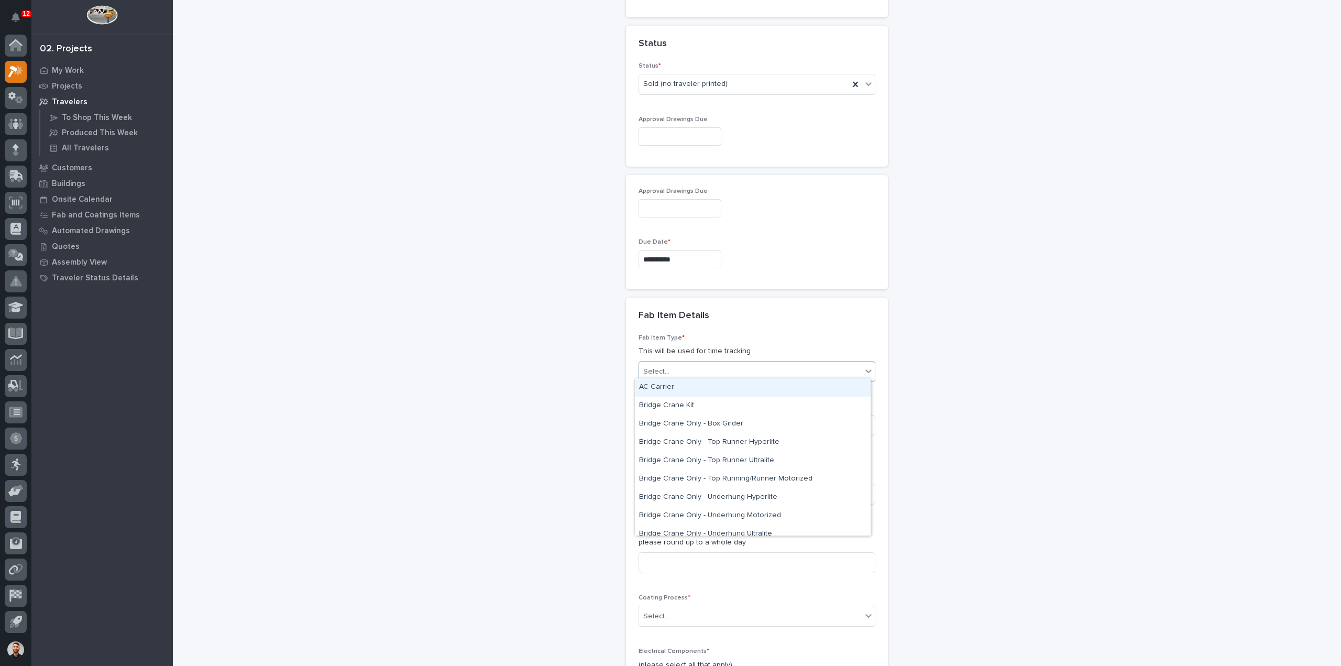
click at [722, 373] on div "Select..." at bounding box center [750, 371] width 223 height 17
type input "*****"
click at [730, 381] on div "Guardrail" at bounding box center [753, 387] width 236 height 18
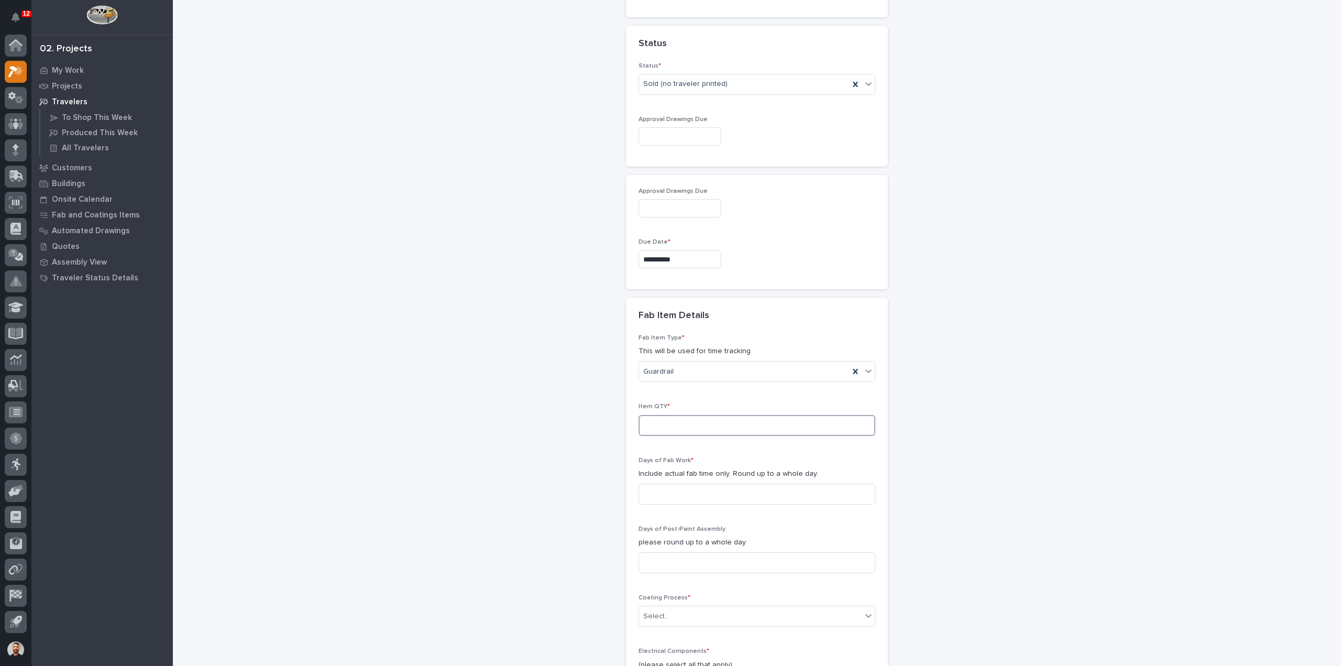
click at [683, 417] on input at bounding box center [757, 425] width 237 height 21
type input "1"
click at [717, 493] on input at bounding box center [757, 493] width 237 height 21
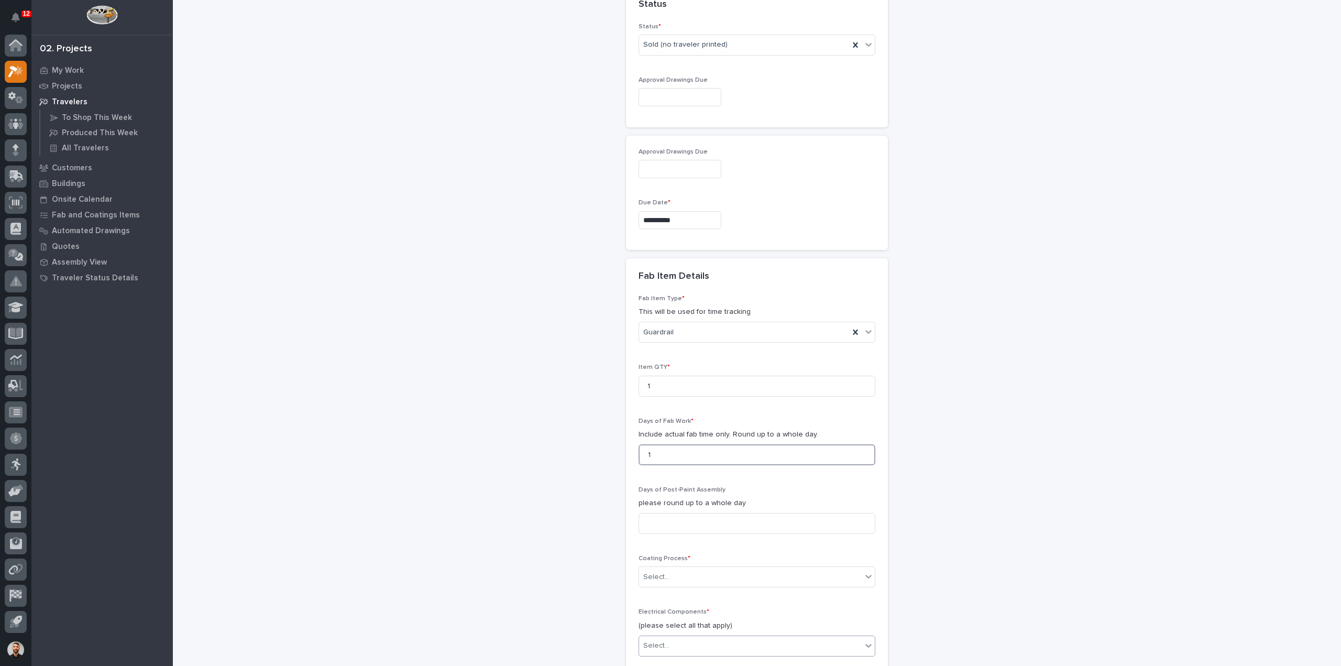
scroll to position [893, 0]
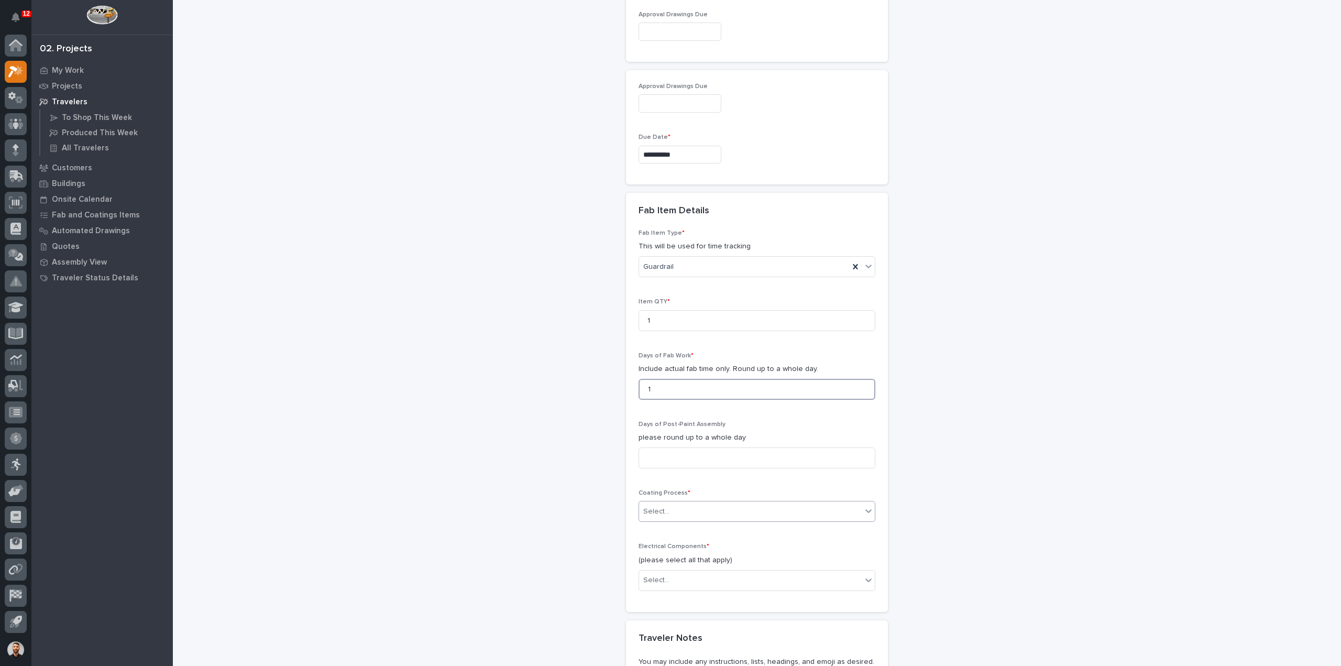
type input "1"
click at [667, 503] on div "Select..." at bounding box center [750, 511] width 223 height 17
click at [677, 544] on div "In-House Paint/Powder" at bounding box center [753, 545] width 236 height 18
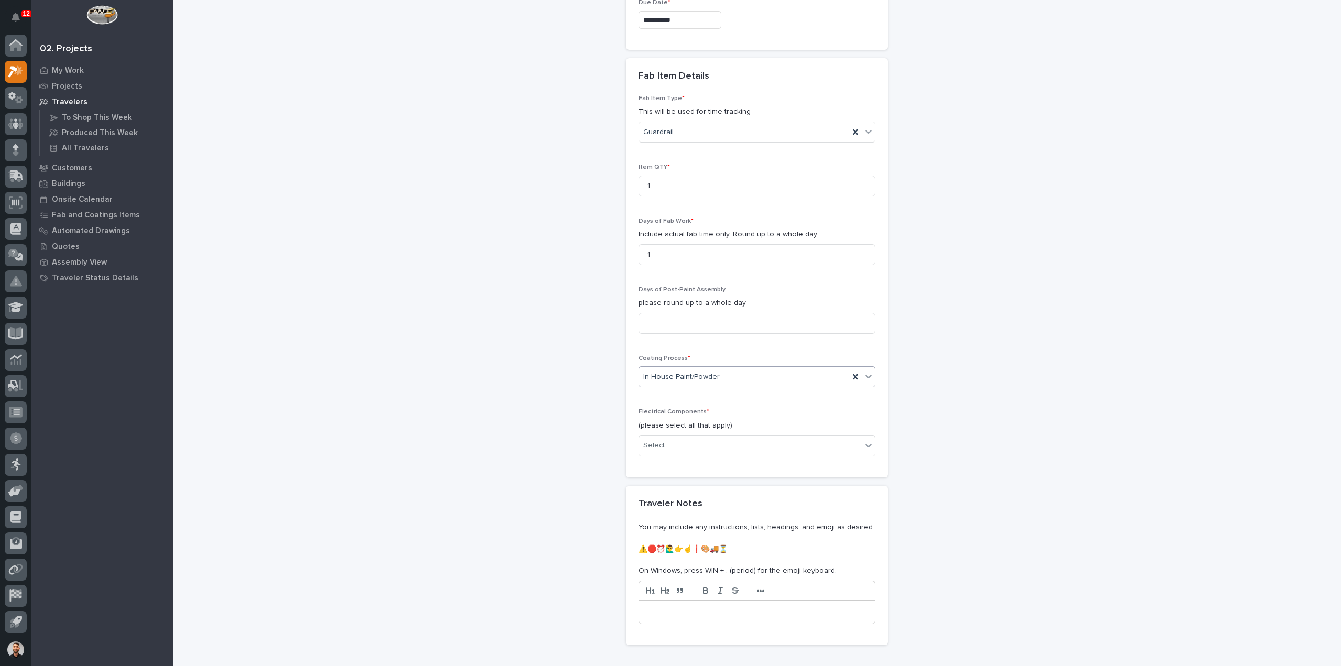
scroll to position [1050, 0]
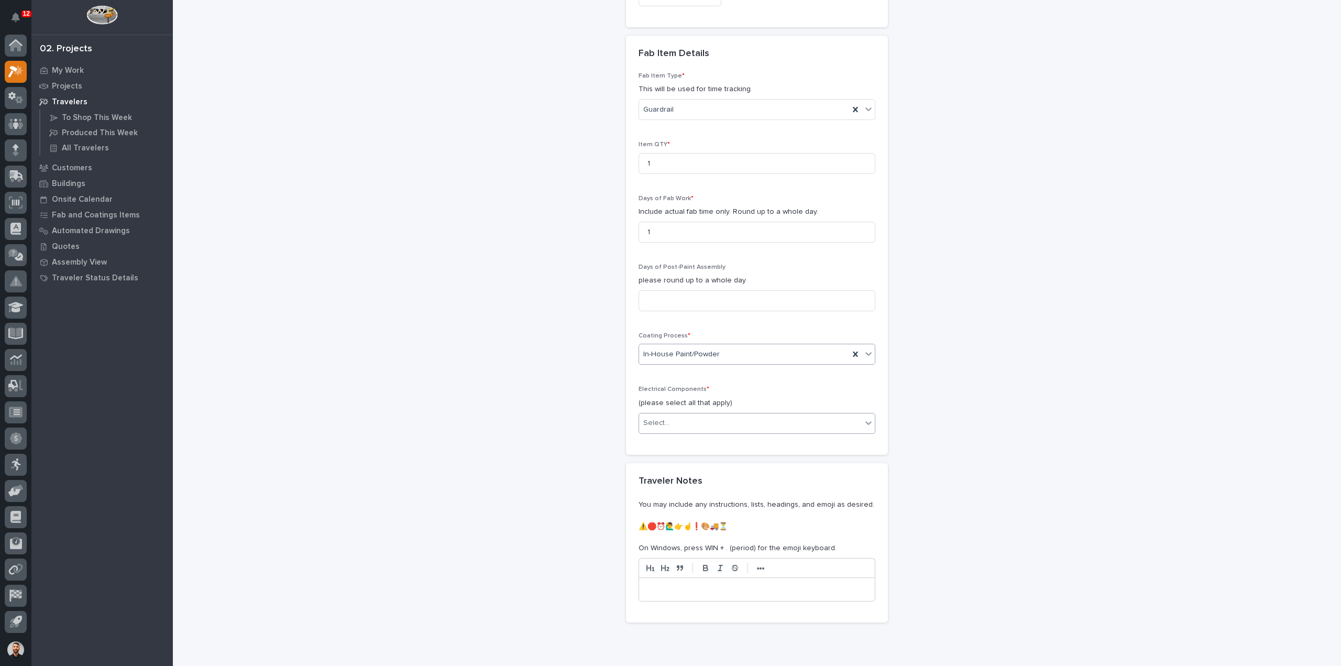
click at [689, 427] on div "Select..." at bounding box center [757, 423] width 237 height 21
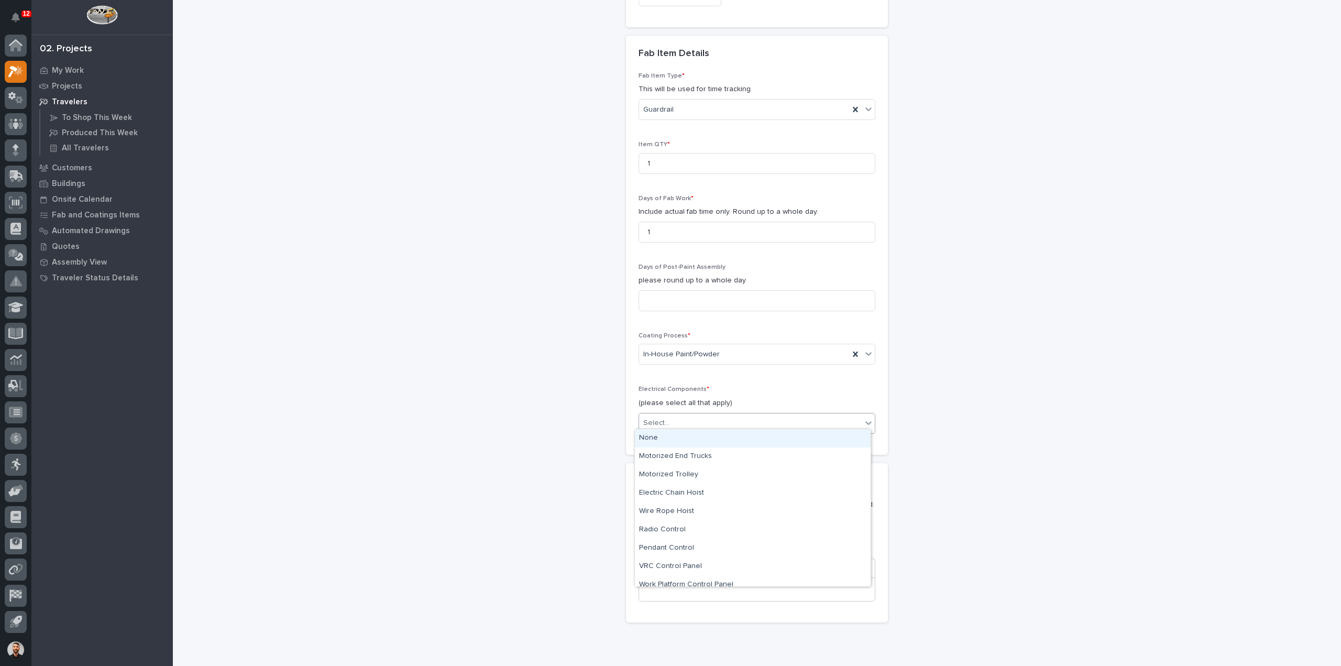
click at [677, 444] on div "None" at bounding box center [753, 438] width 236 height 18
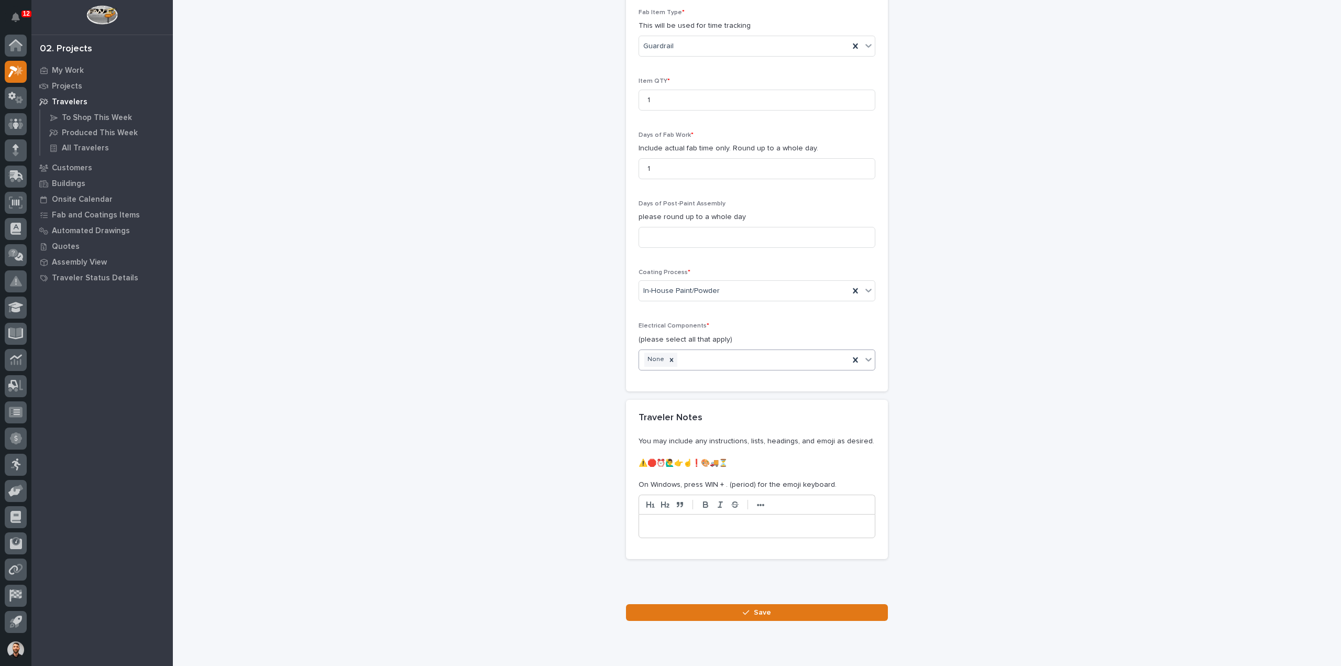
scroll to position [1145, 0]
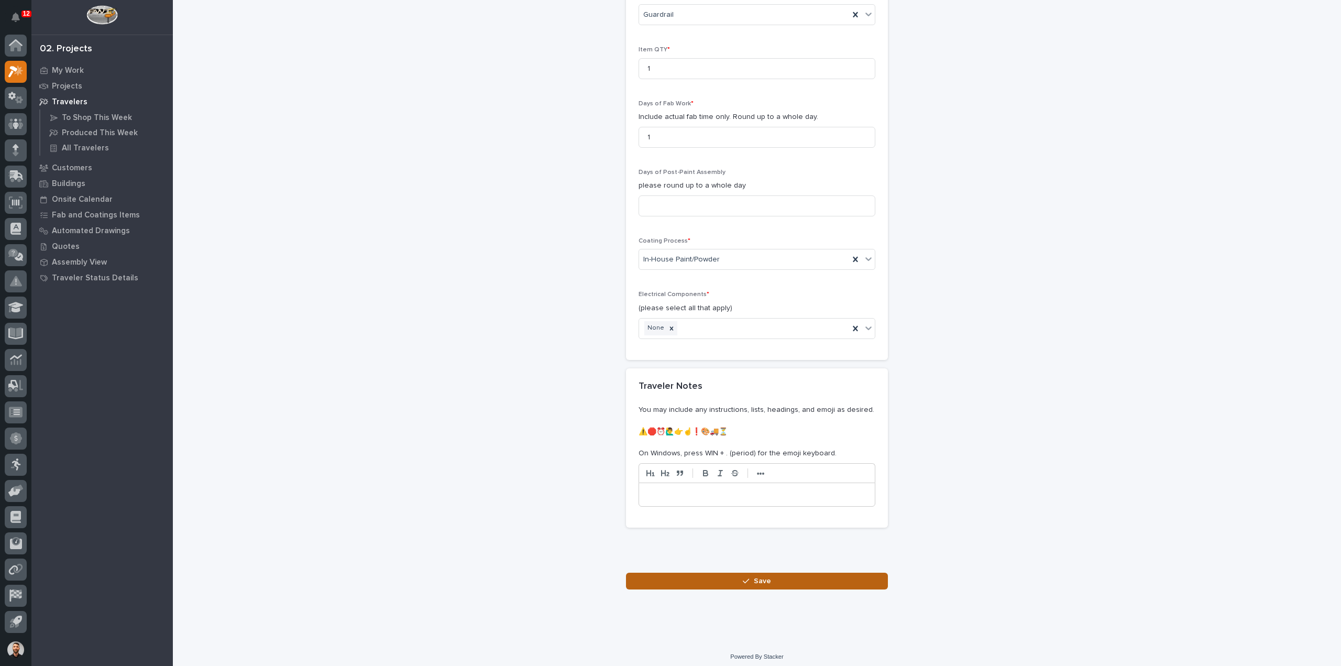
click at [788, 577] on button "Save" at bounding box center [757, 581] width 262 height 17
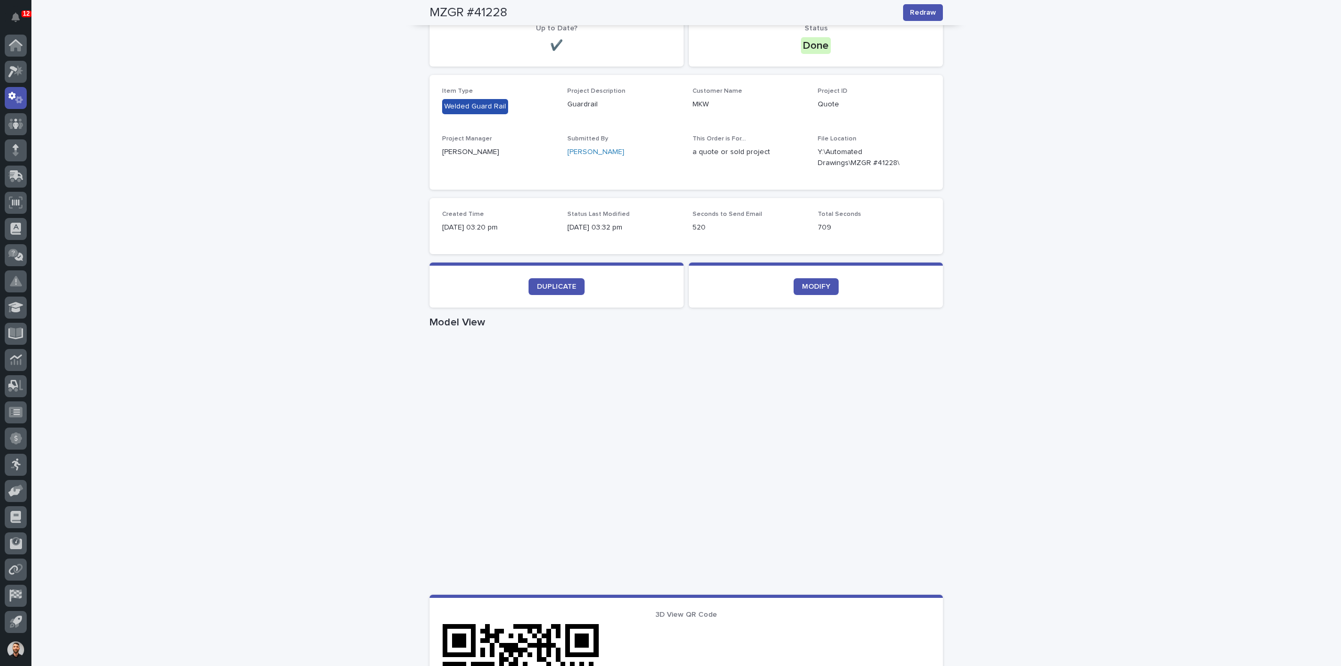
scroll to position [52, 0]
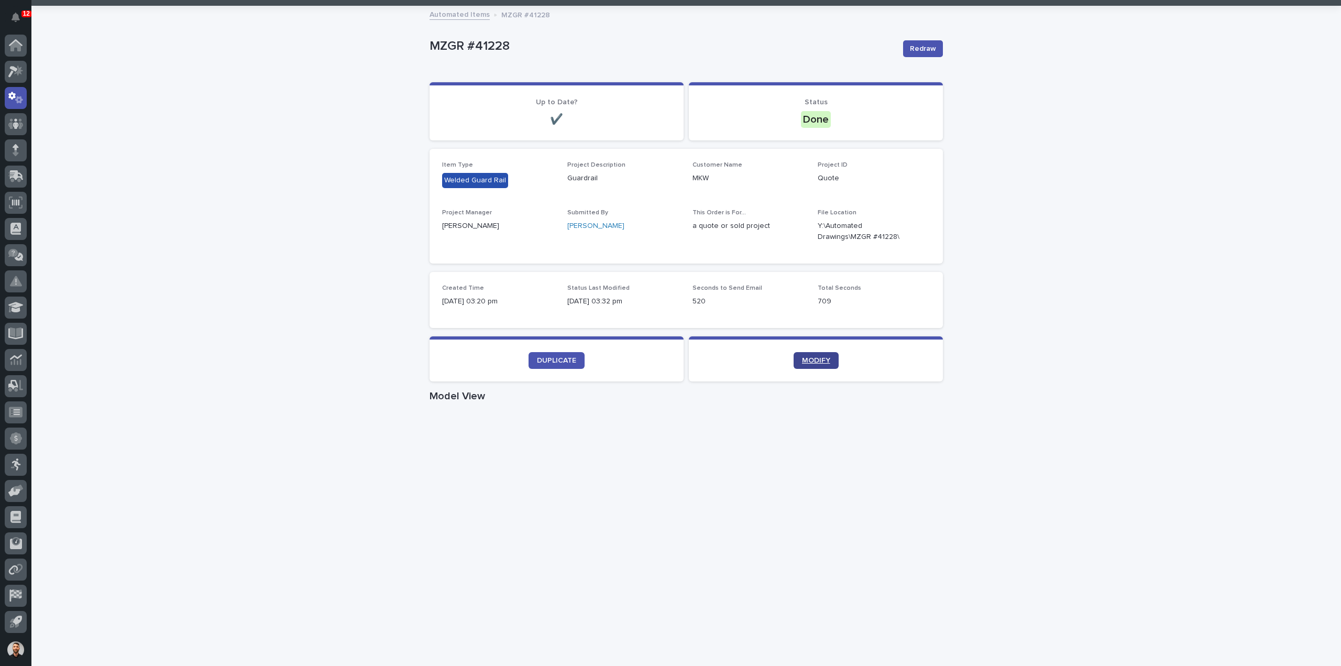
click at [826, 359] on link "MODIFY" at bounding box center [816, 360] width 45 height 17
